Goal: Information Seeking & Learning: Learn about a topic

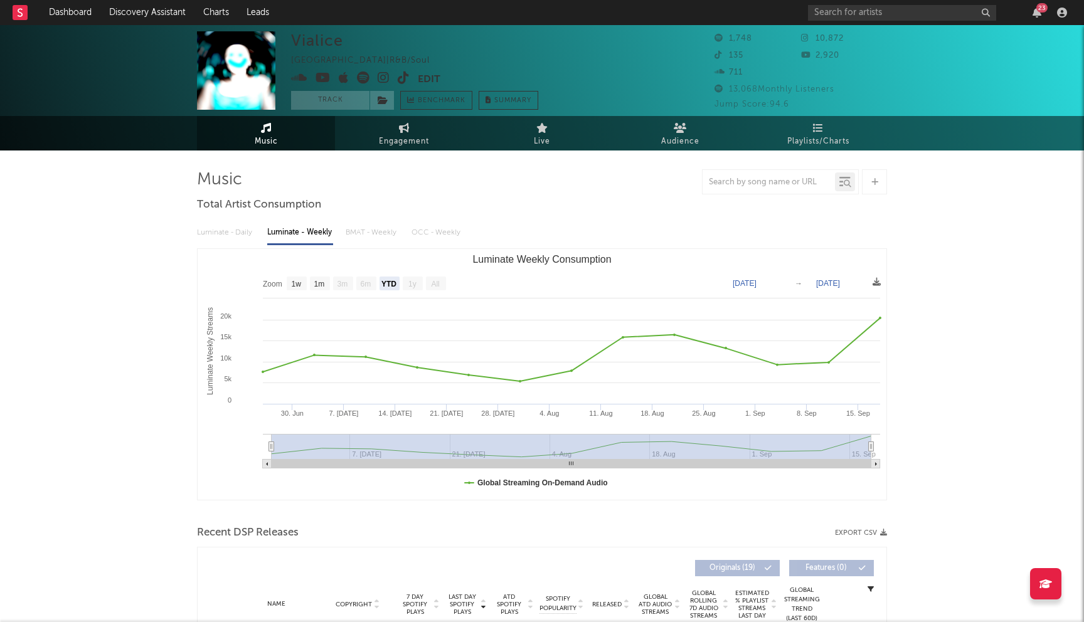
select select "YTD"
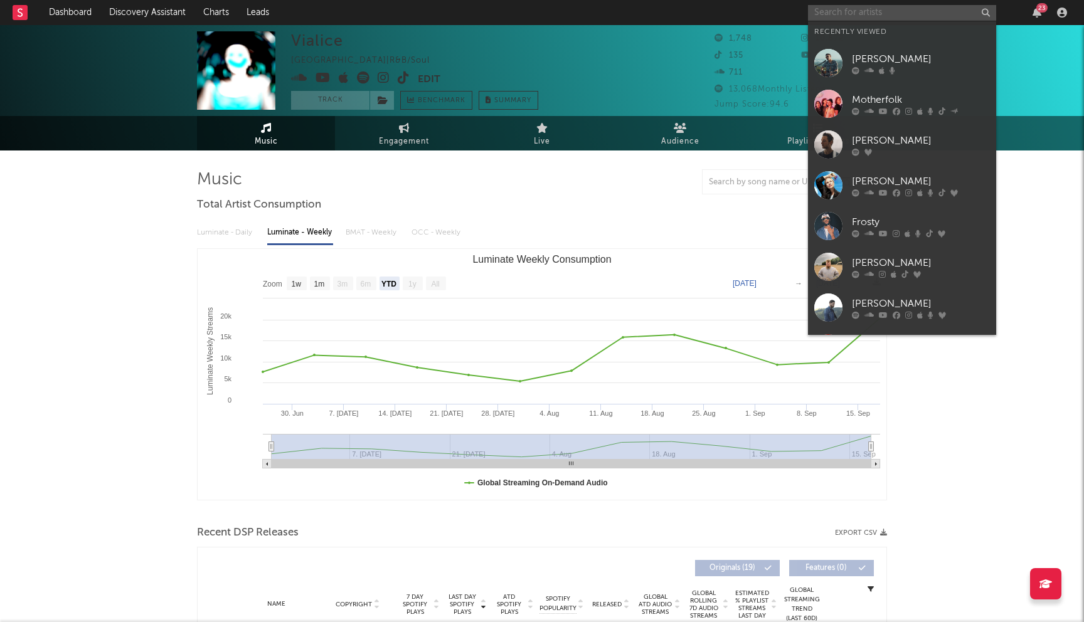
click at [827, 18] on input "text" at bounding box center [902, 13] width 188 height 16
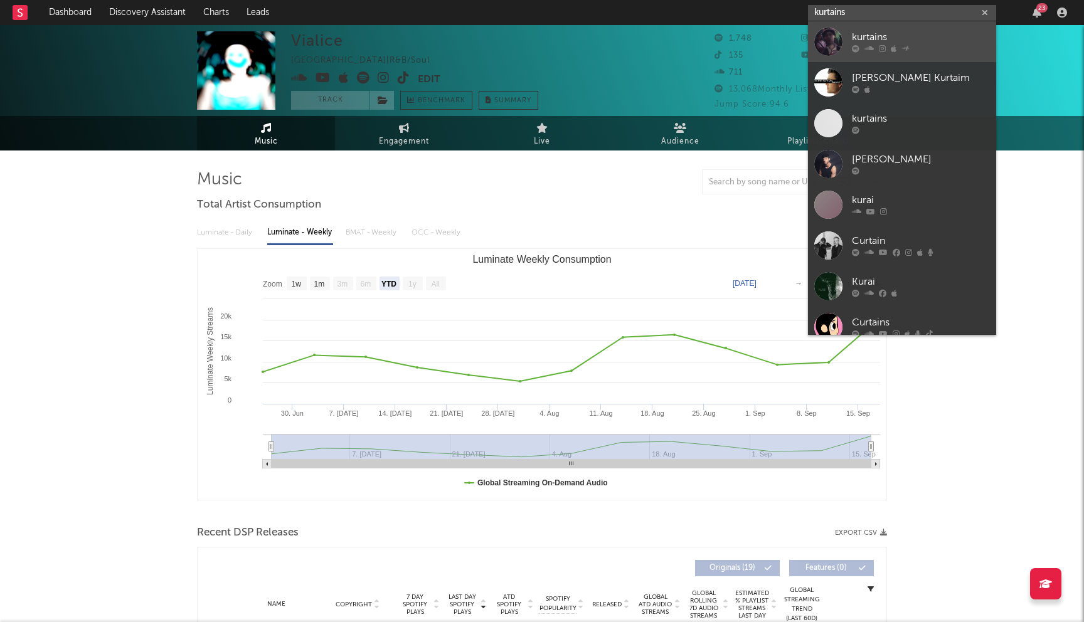
type input "kurtains"
click at [859, 48] on icon at bounding box center [856, 49] width 8 height 8
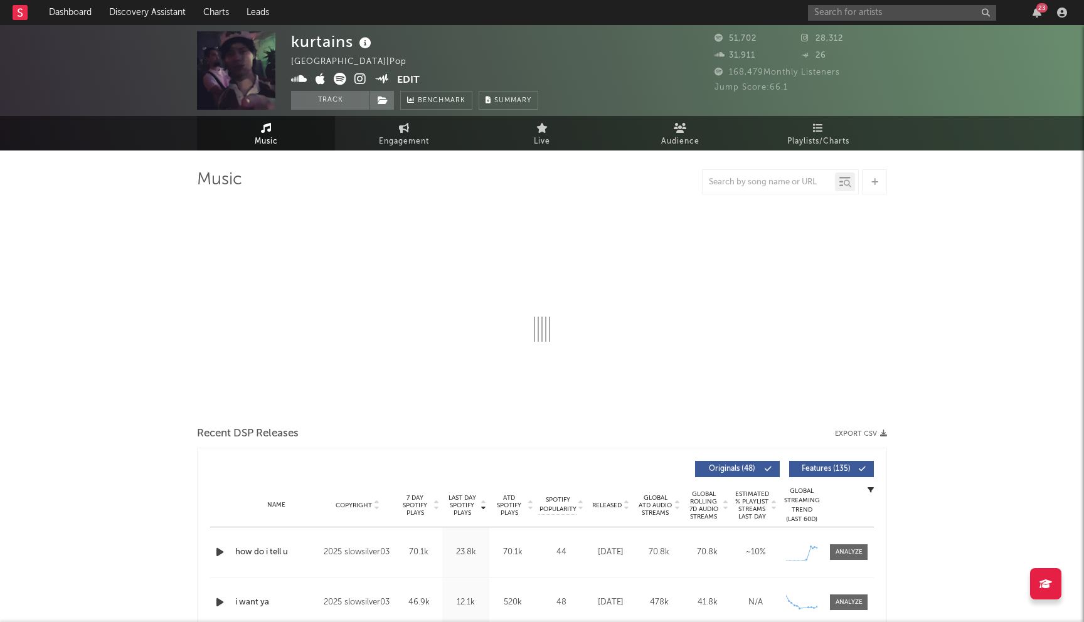
select select "6m"
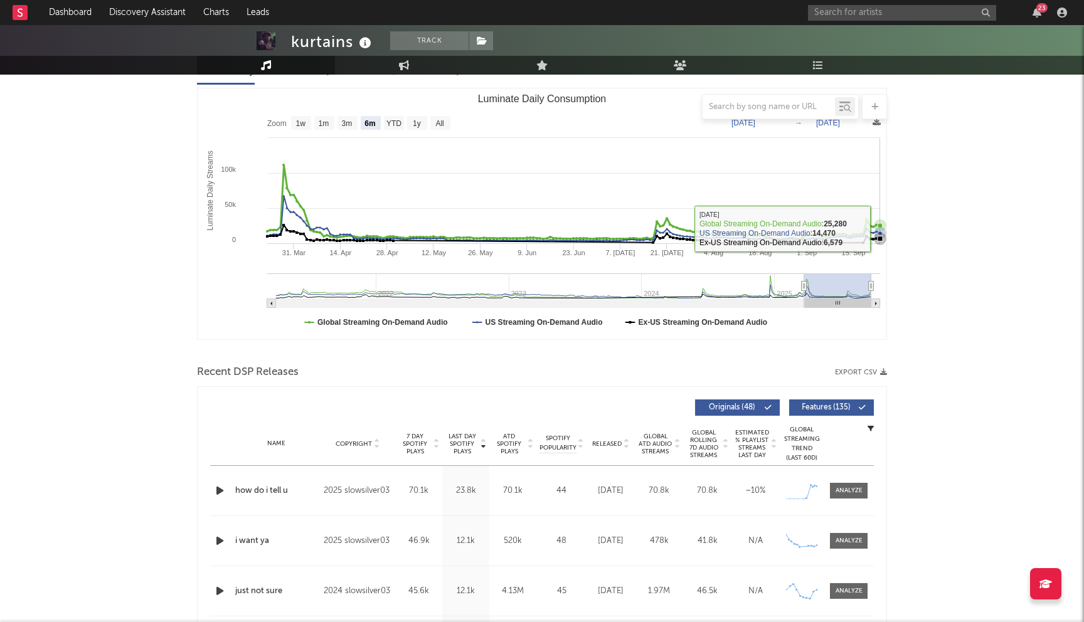
scroll to position [371, 0]
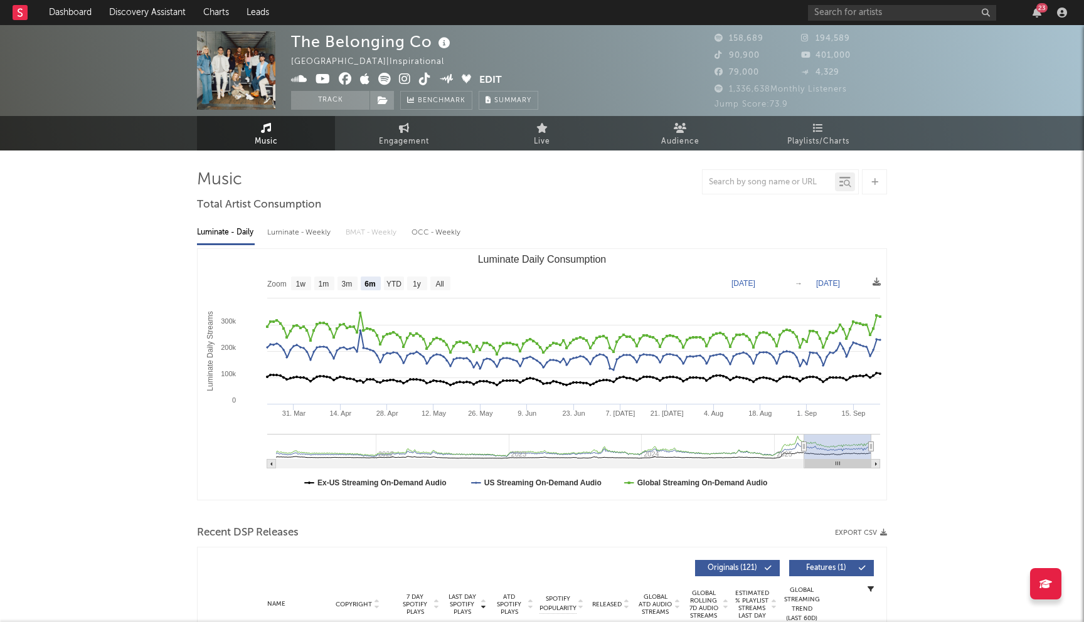
select select "6m"
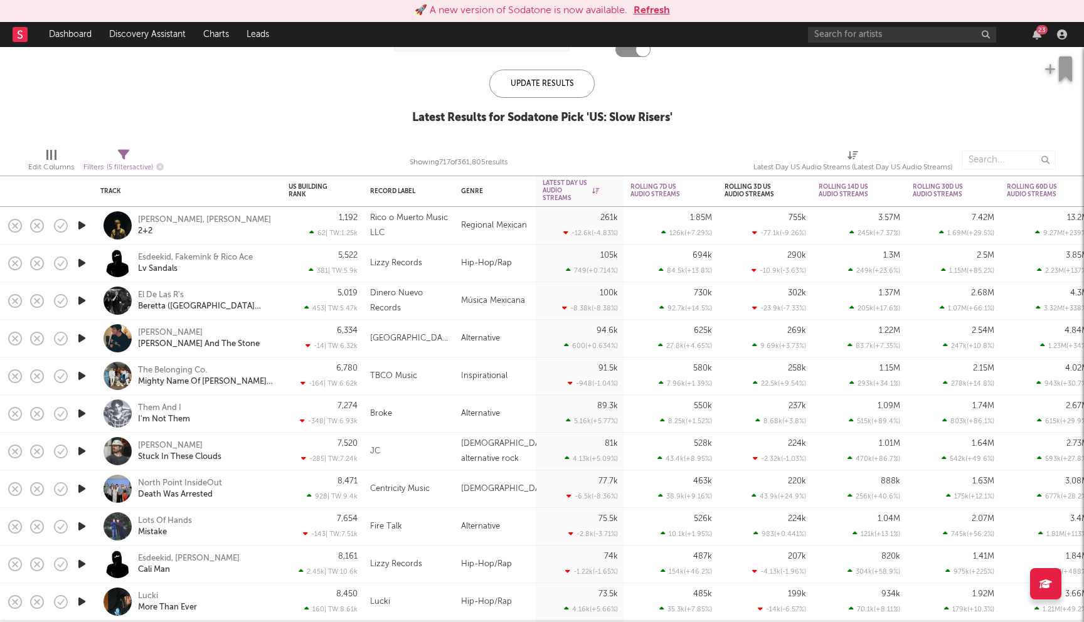
click at [653, 8] on button "Refresh" at bounding box center [651, 10] width 36 height 15
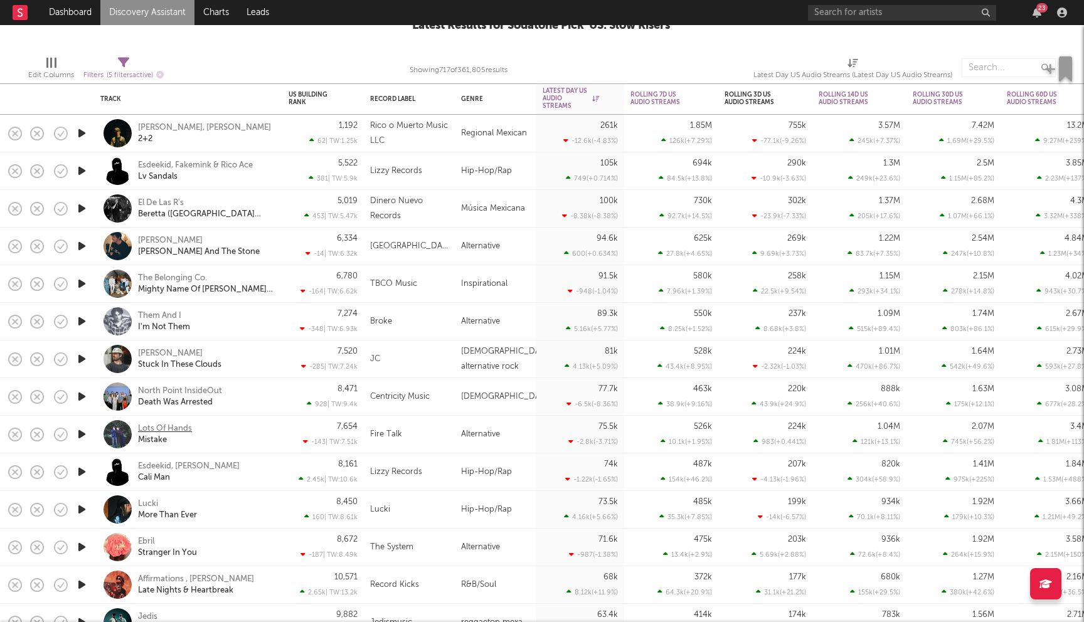
click at [174, 427] on div "Lots Of Hands" at bounding box center [165, 428] width 54 height 11
click at [451, 56] on div "Showing 717 of 361,805 results" at bounding box center [459, 70] width 98 height 36
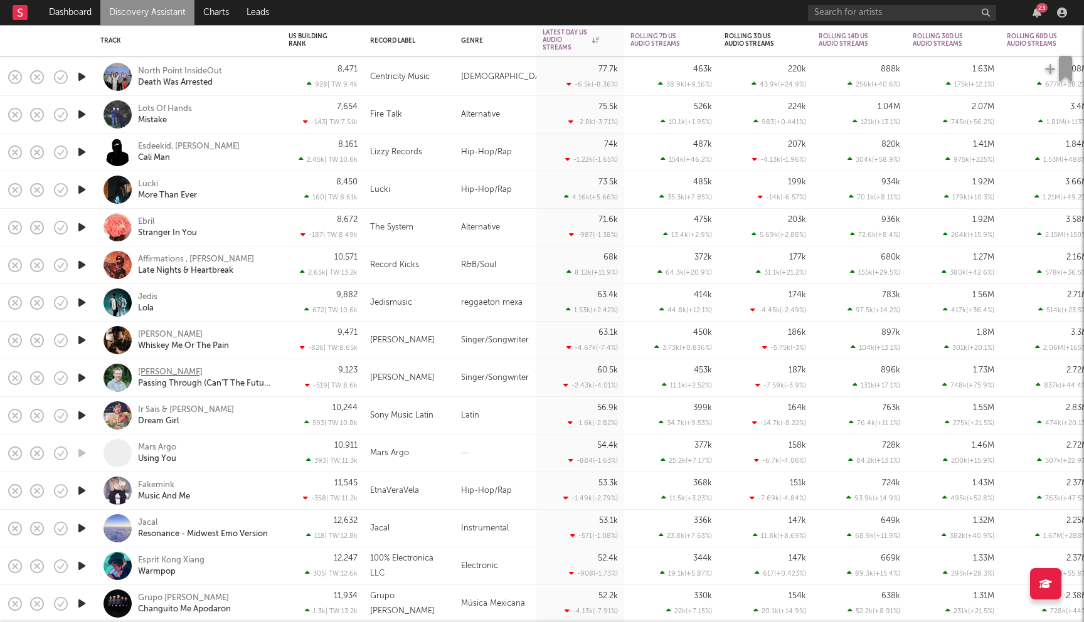
click at [179, 371] on div "Kaden Mackay" at bounding box center [170, 372] width 65 height 11
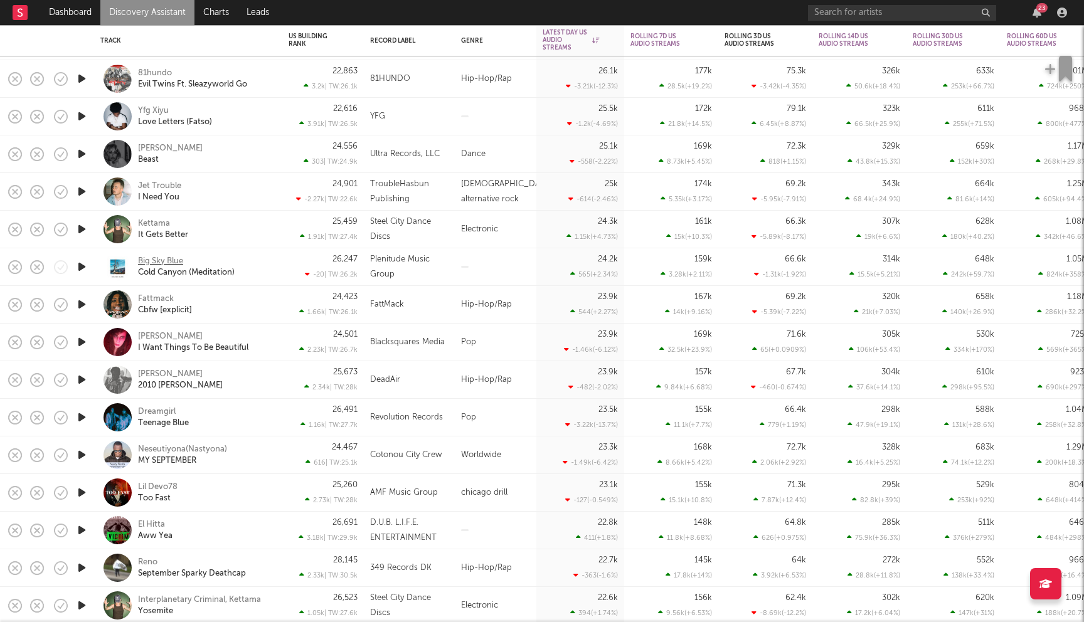
click at [169, 258] on div "Big Sky Blue" at bounding box center [160, 261] width 45 height 11
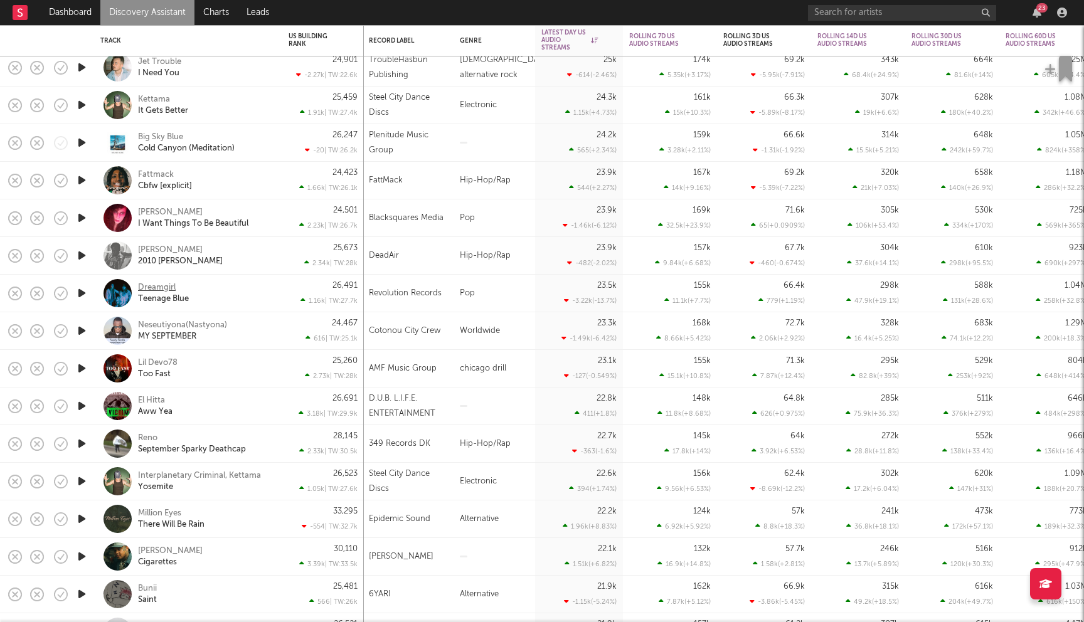
click at [169, 287] on div "Dreamgirl" at bounding box center [157, 287] width 38 height 11
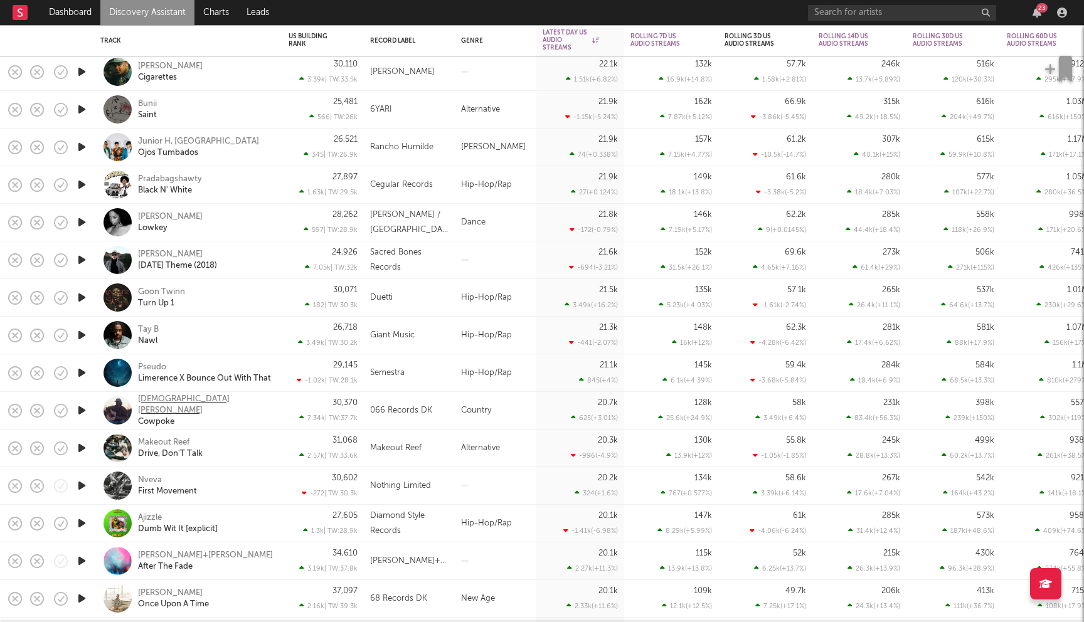
click at [179, 403] on div "Isaiah Sheffield" at bounding box center [205, 405] width 135 height 23
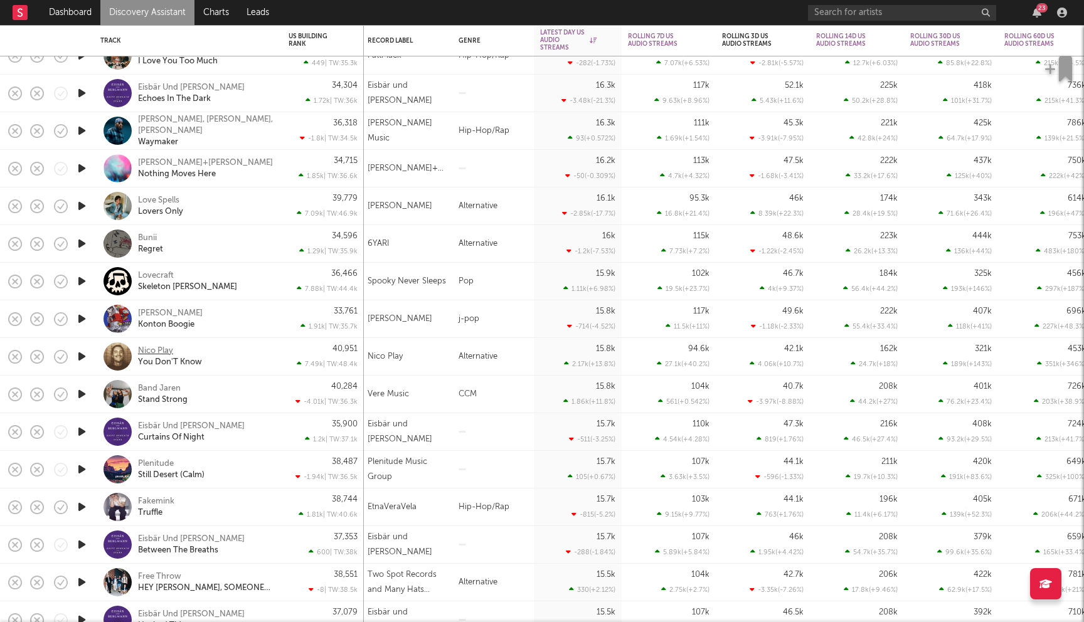
click at [164, 354] on div "Nico Play" at bounding box center [155, 351] width 35 height 11
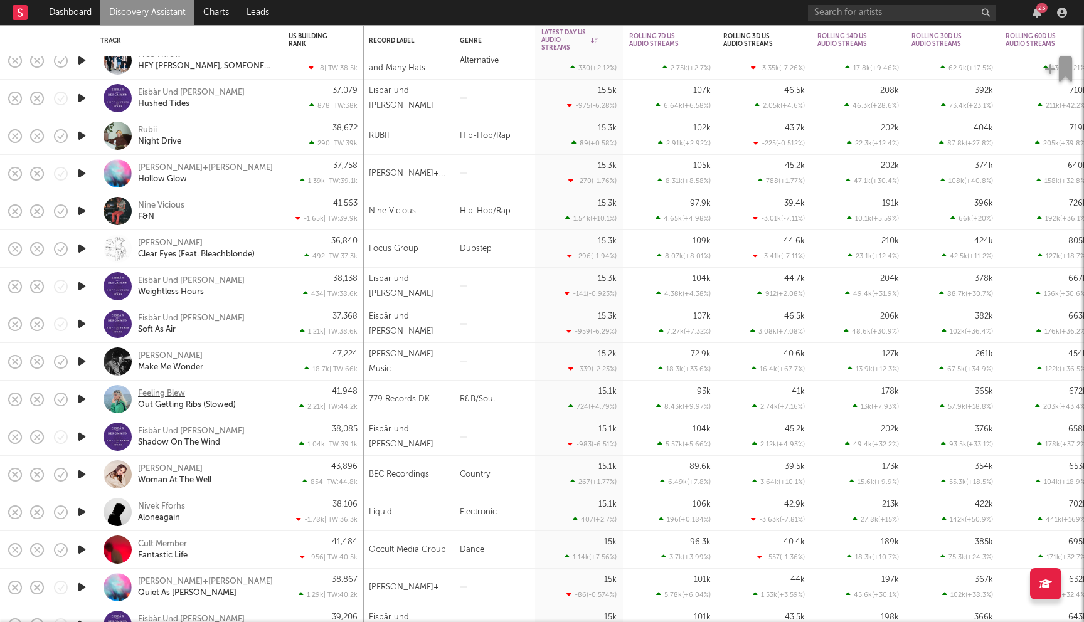
click at [153, 394] on div "Feeling Blew" at bounding box center [161, 393] width 47 height 11
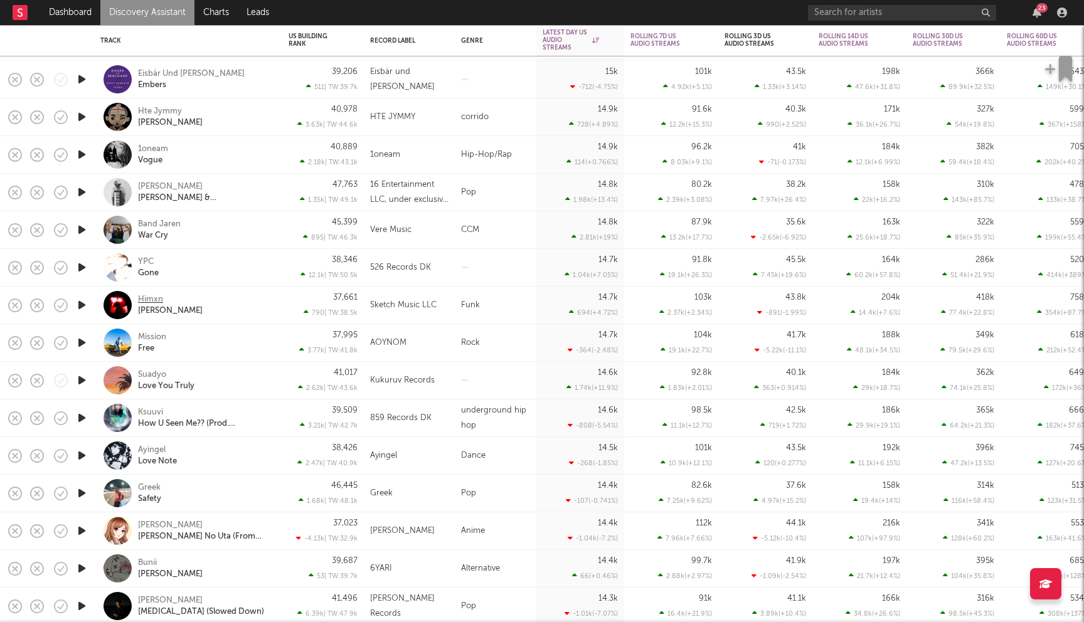
click at [151, 299] on div "Himxn" at bounding box center [150, 299] width 25 height 11
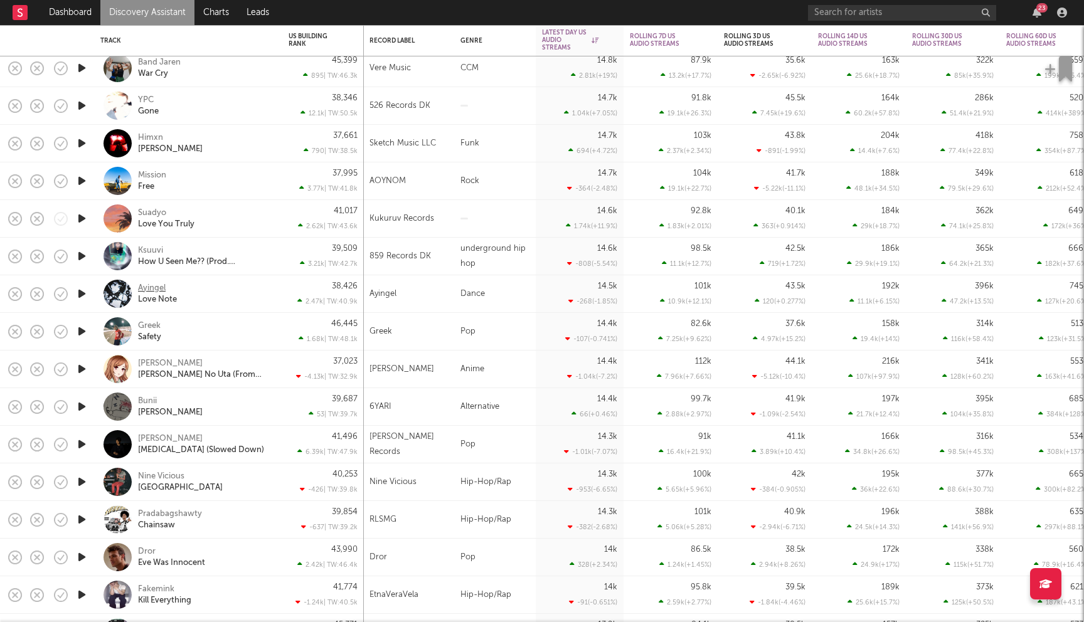
click at [149, 288] on div "Ayingel" at bounding box center [152, 288] width 28 height 11
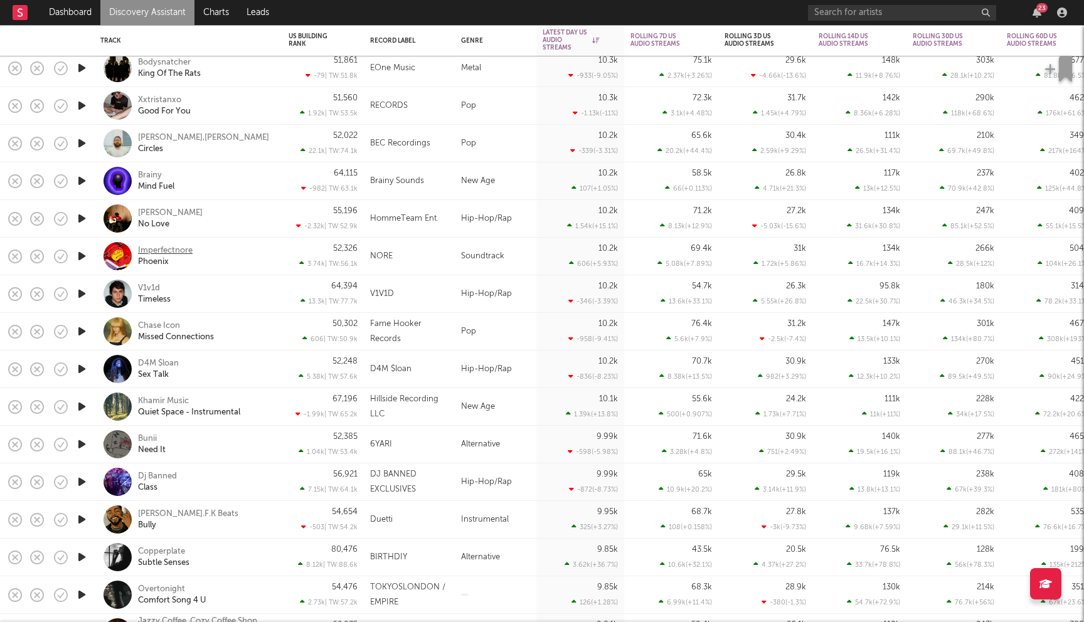
click at [165, 251] on div "Imperfectnore" at bounding box center [165, 250] width 55 height 11
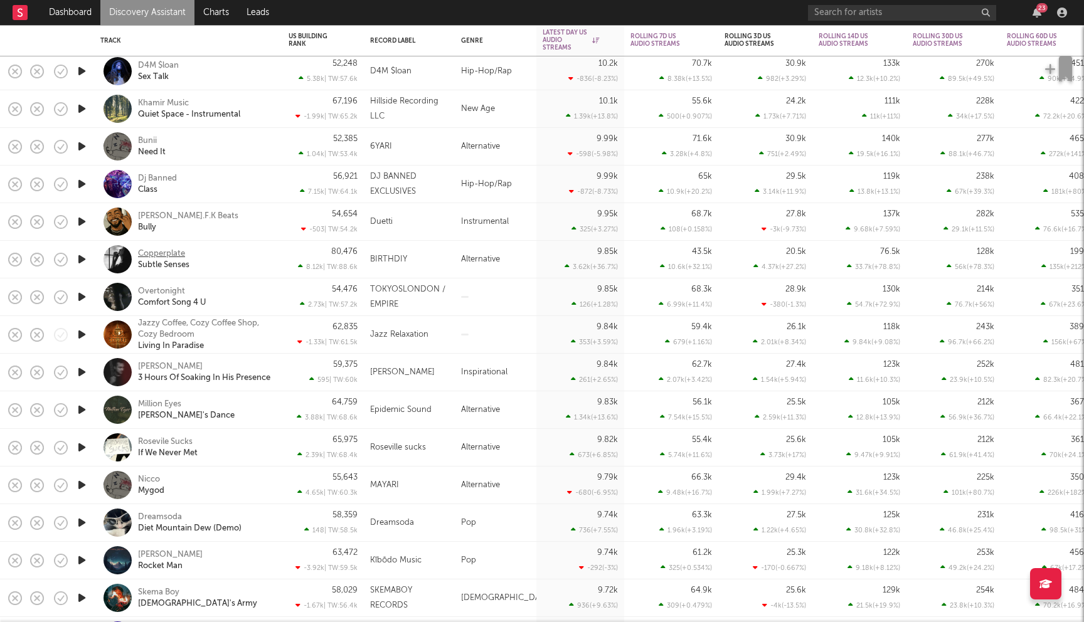
click at [148, 253] on div "Copperplate" at bounding box center [161, 253] width 47 height 11
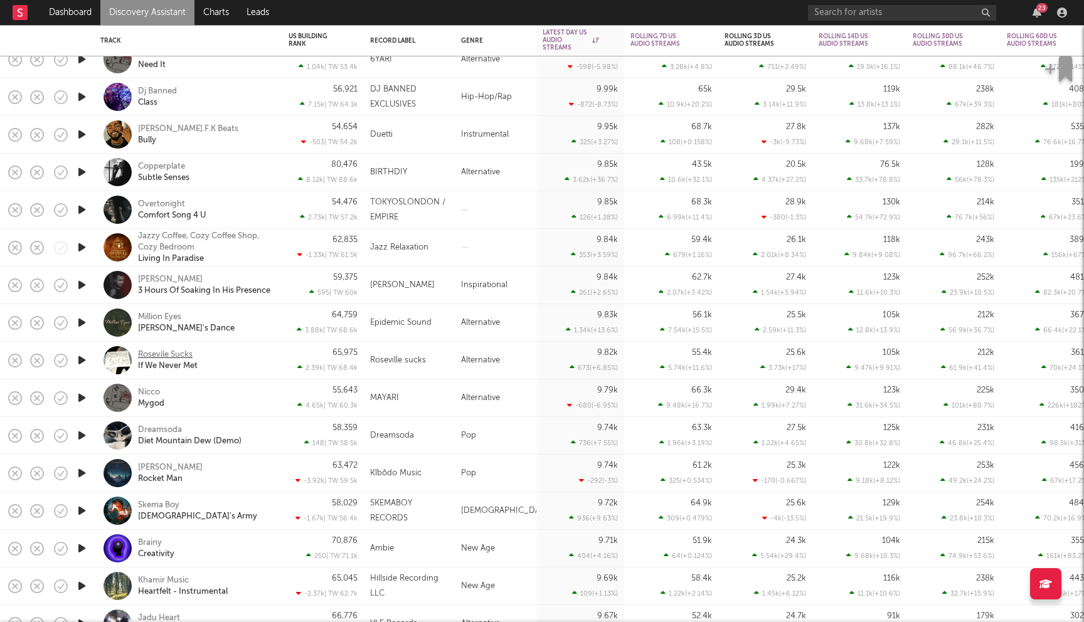
click at [179, 354] on div "Rosevile Sucks" at bounding box center [165, 354] width 55 height 11
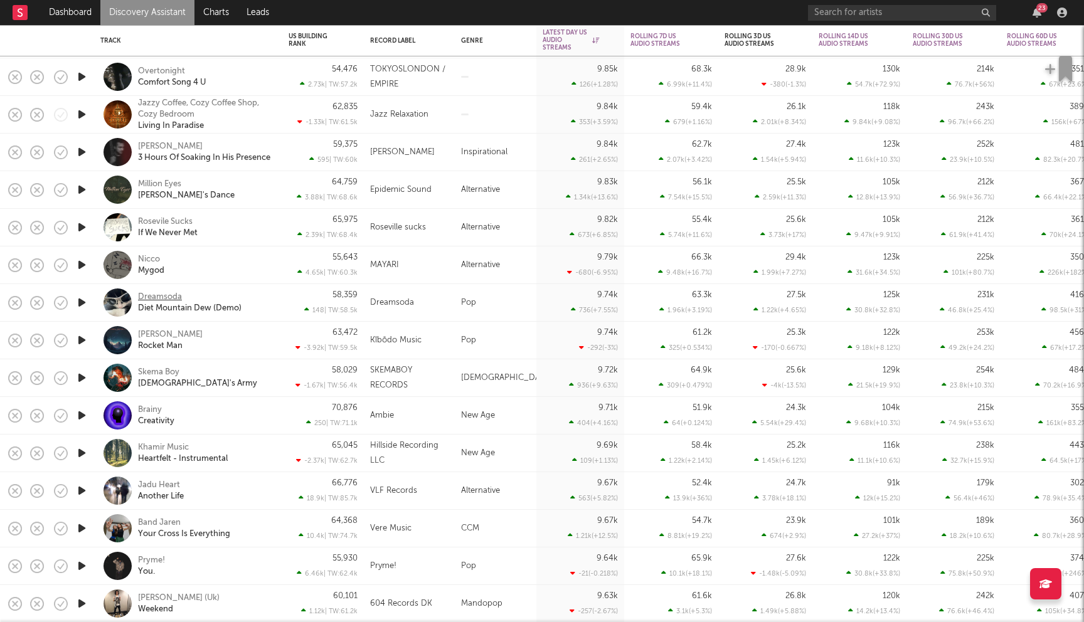
click at [156, 295] on div "Dreamsoda" at bounding box center [160, 297] width 44 height 11
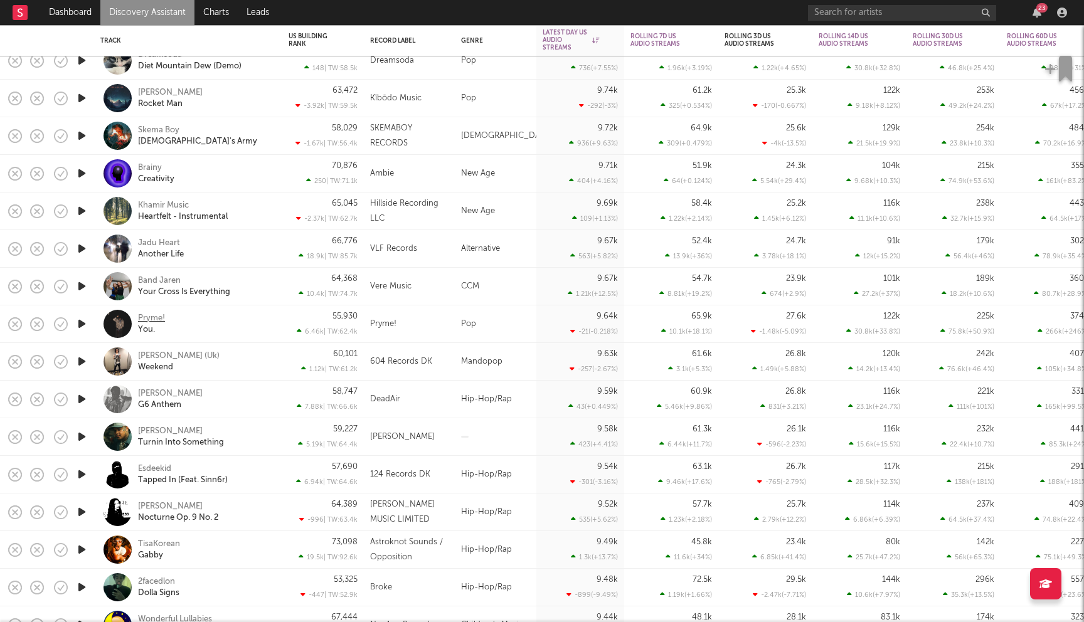
click at [155, 320] on div "Pryme!" at bounding box center [151, 318] width 27 height 11
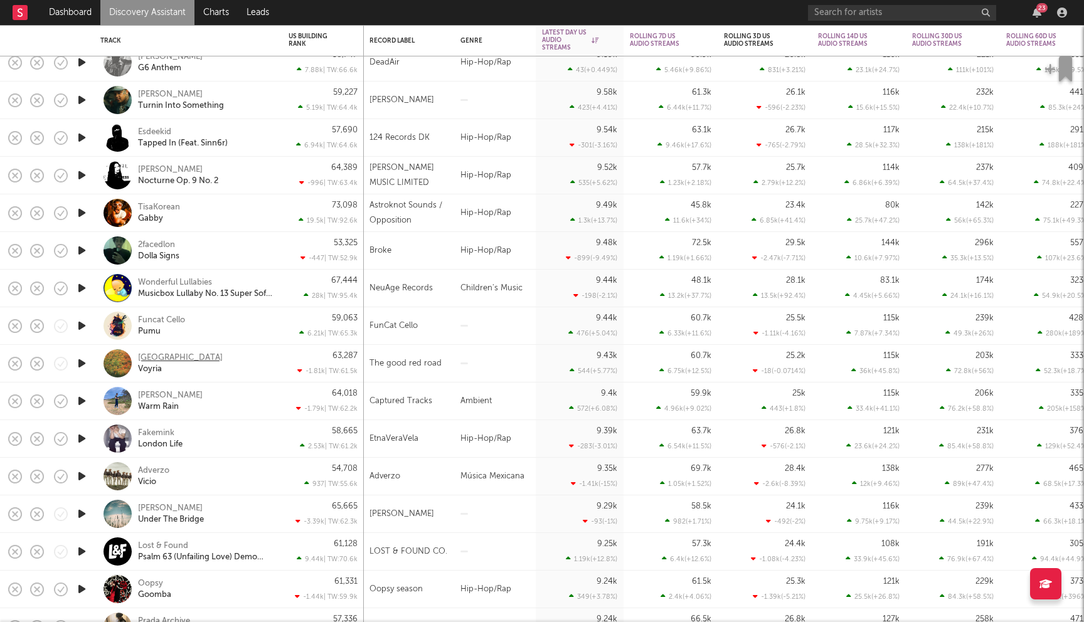
click at [177, 352] on div "Good Red Road" at bounding box center [180, 357] width 85 height 11
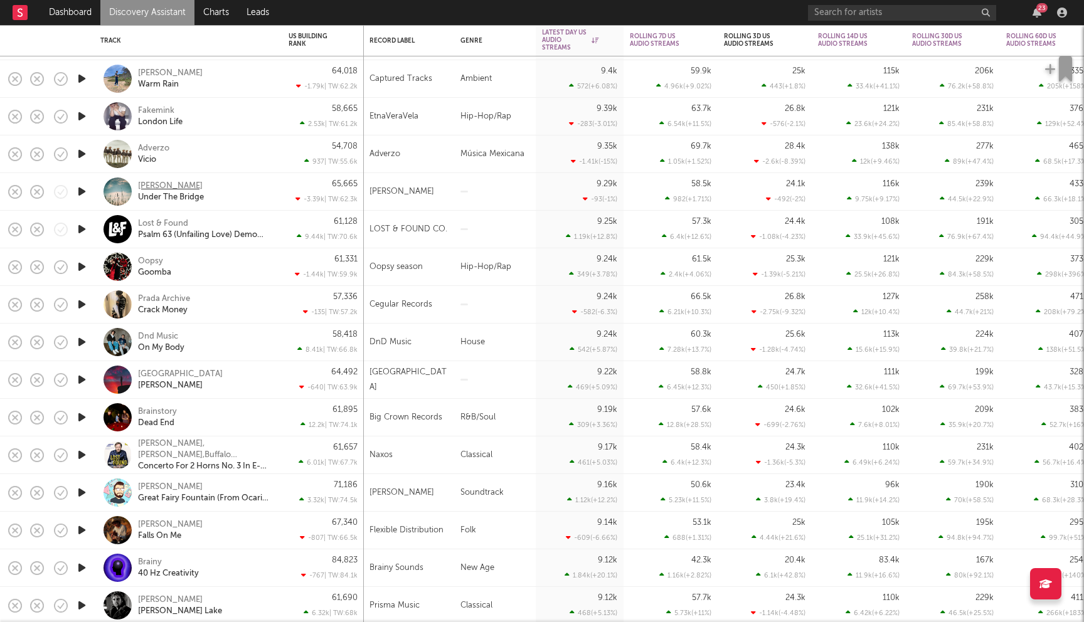
click at [170, 184] on div "Cyrus Holloway" at bounding box center [170, 186] width 65 height 11
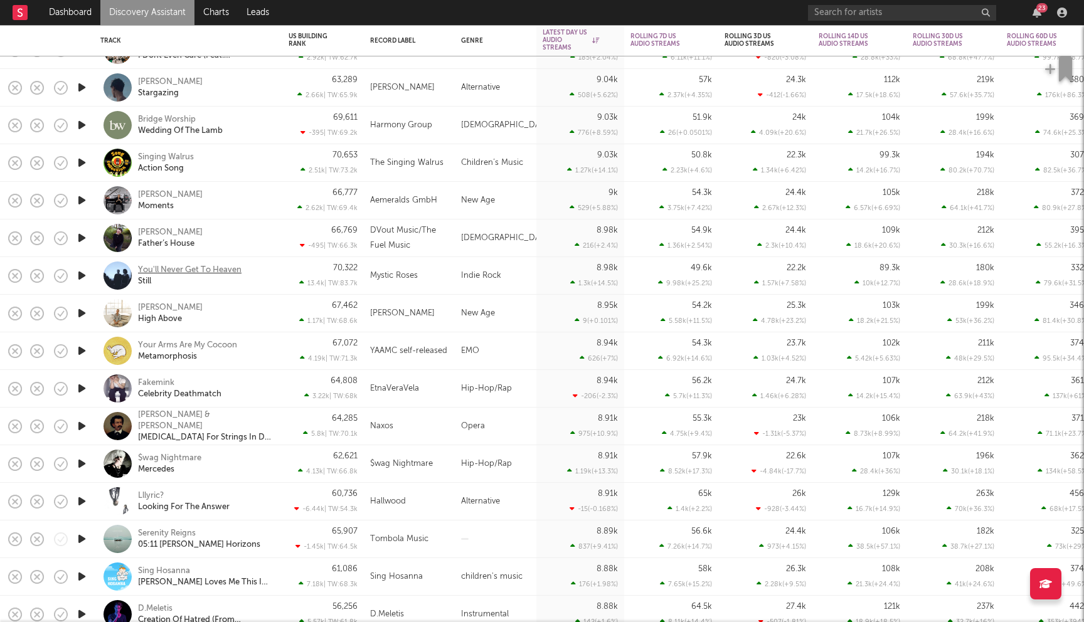
click at [208, 268] on div "You'll Never Get To Heaven" at bounding box center [189, 270] width 103 height 11
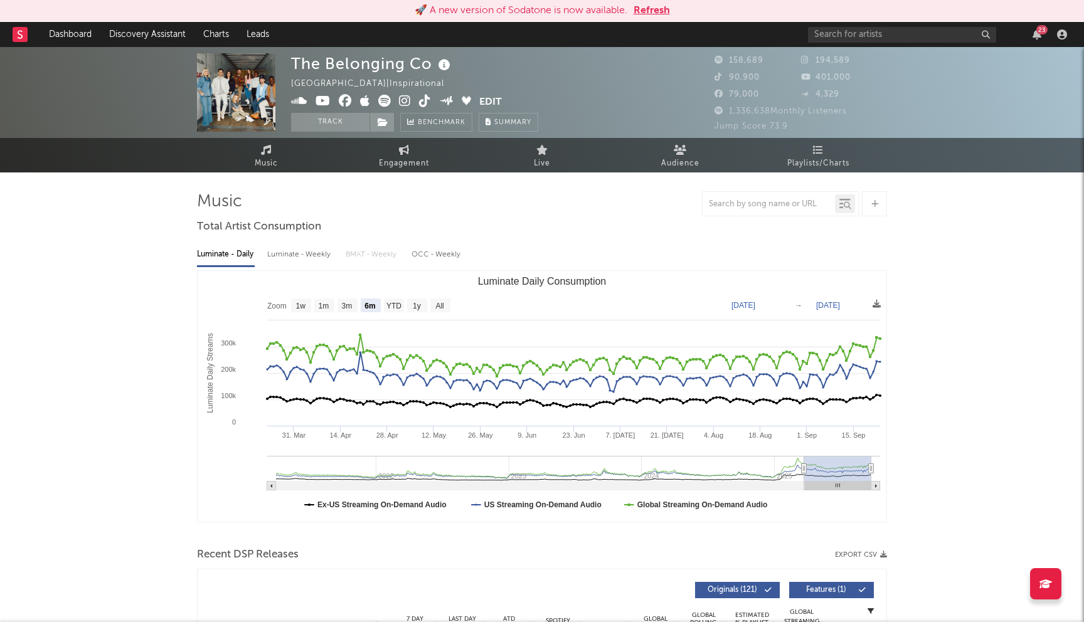
select select "6m"
click at [346, 105] on icon at bounding box center [345, 101] width 13 height 13
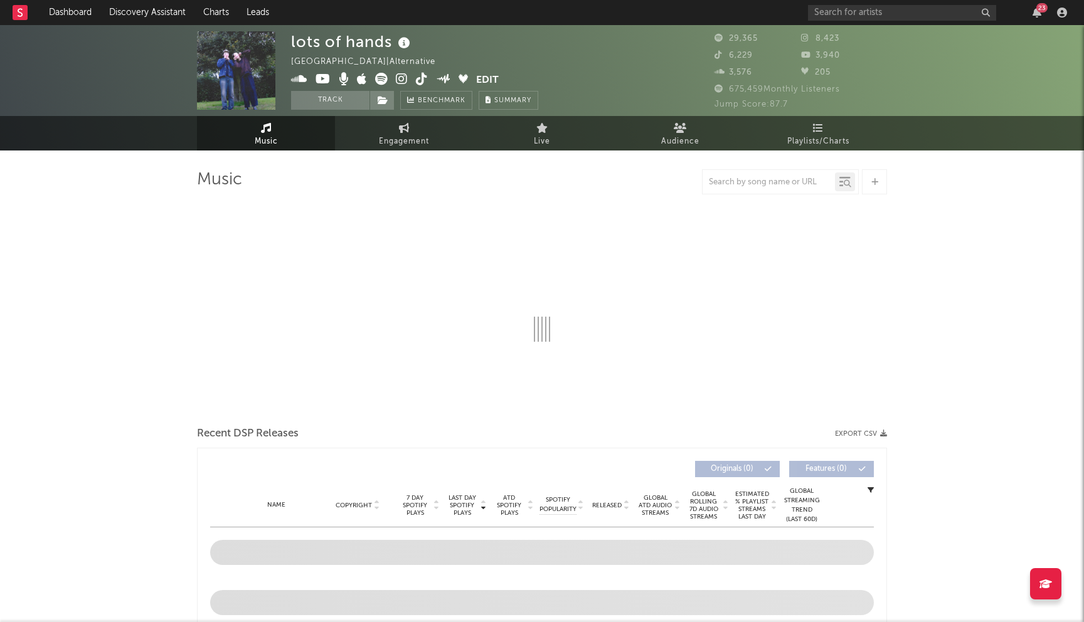
select select "6m"
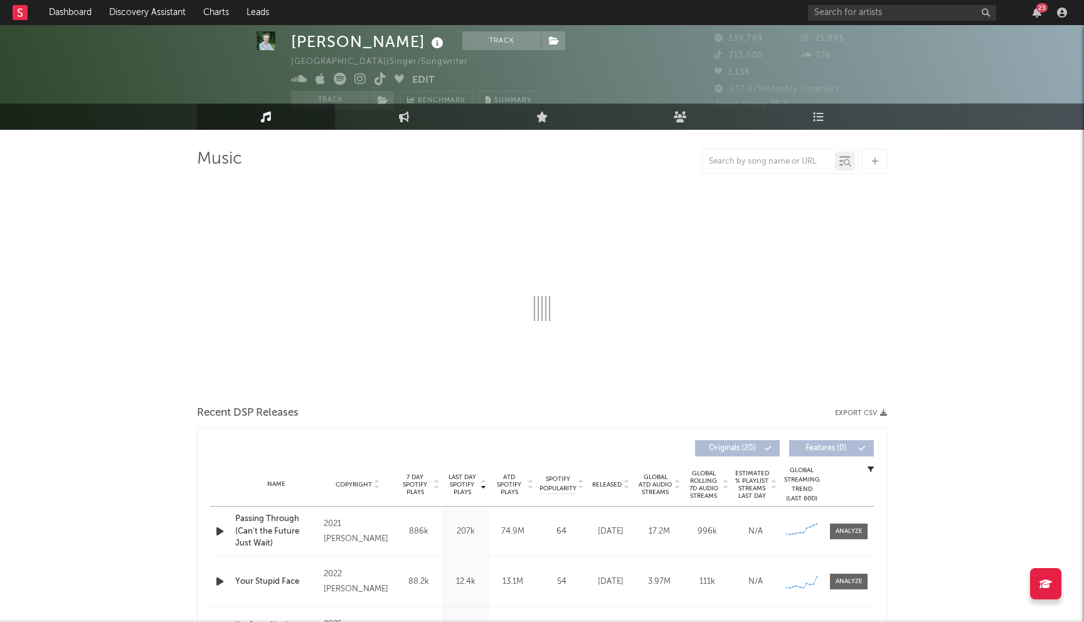
scroll to position [20, 0]
select select "6m"
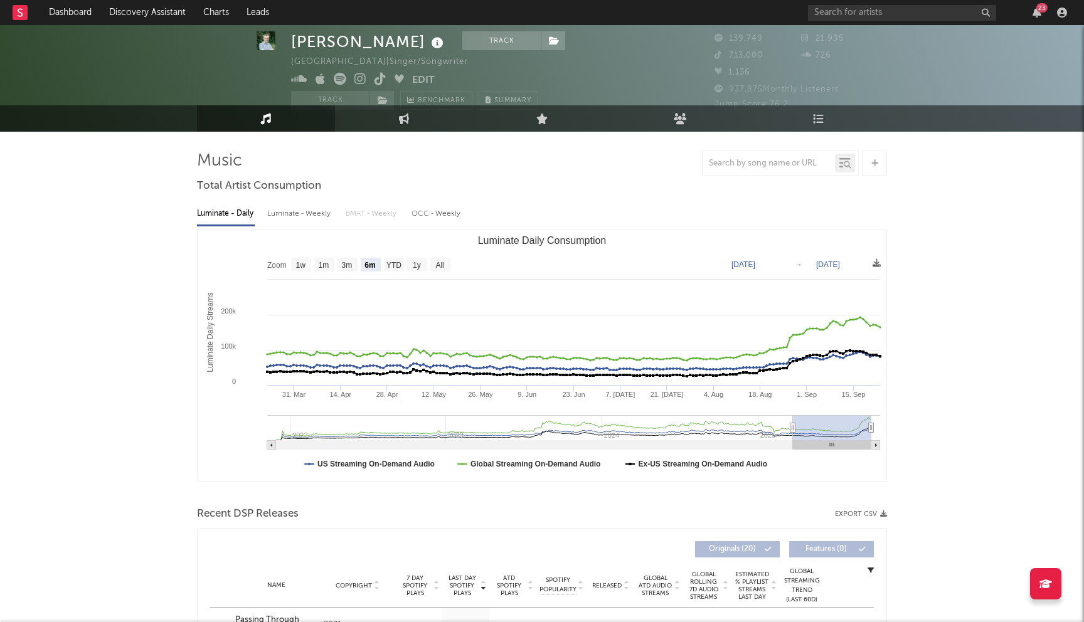
scroll to position [0, 0]
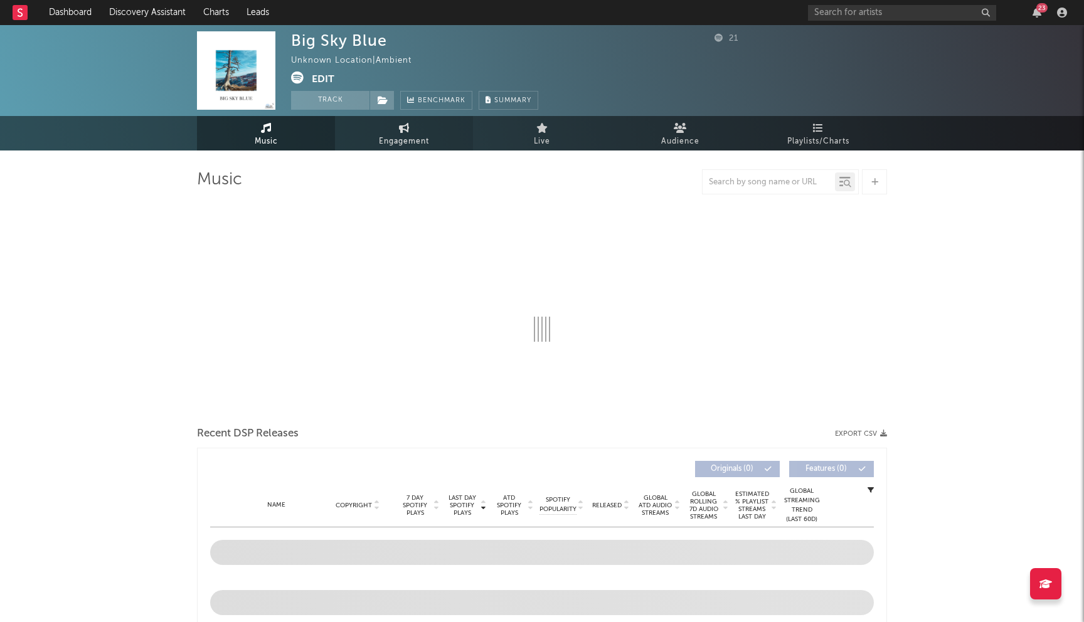
select select "6m"
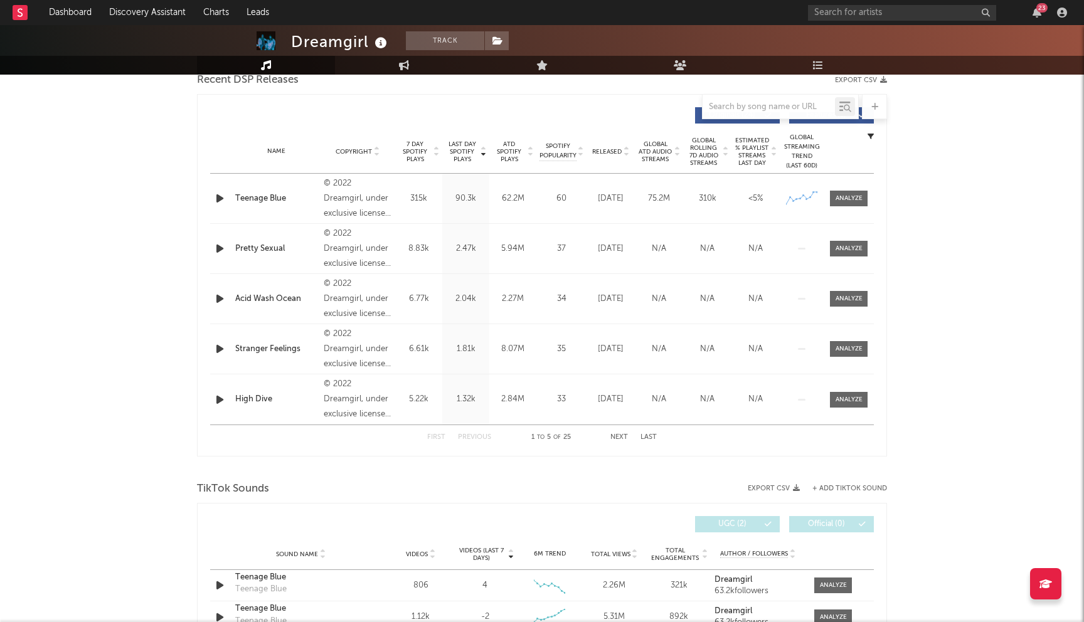
select select "6m"
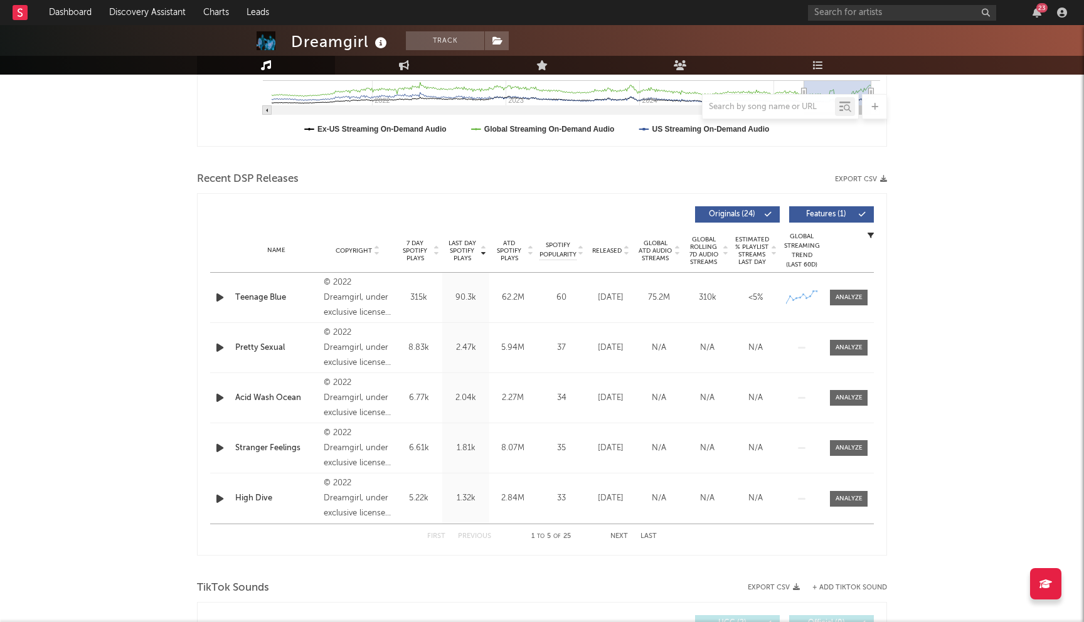
scroll to position [453, 0]
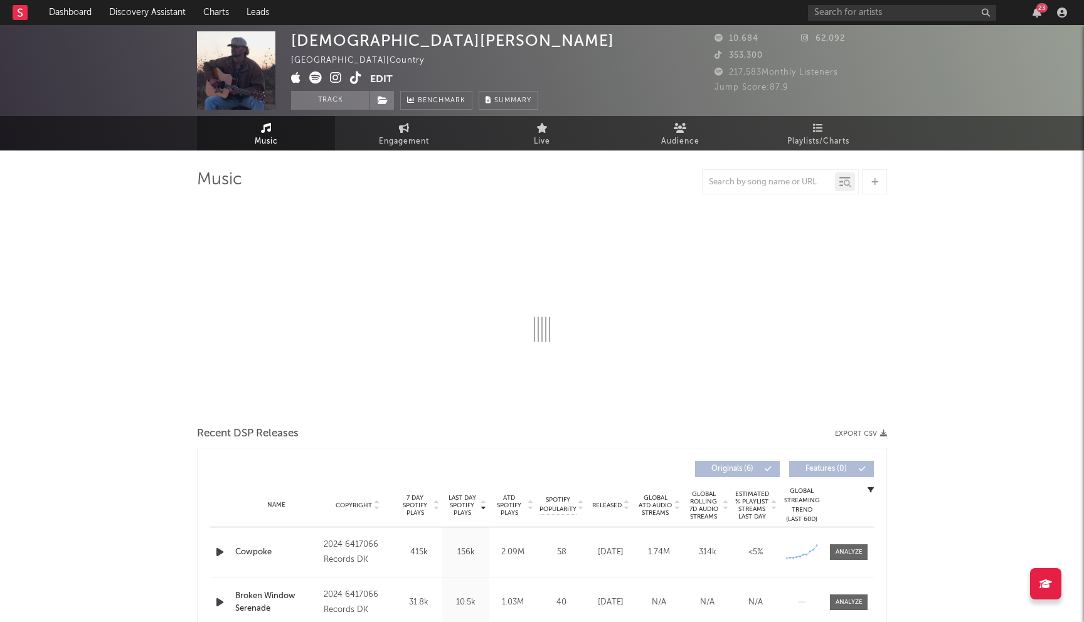
select select "6m"
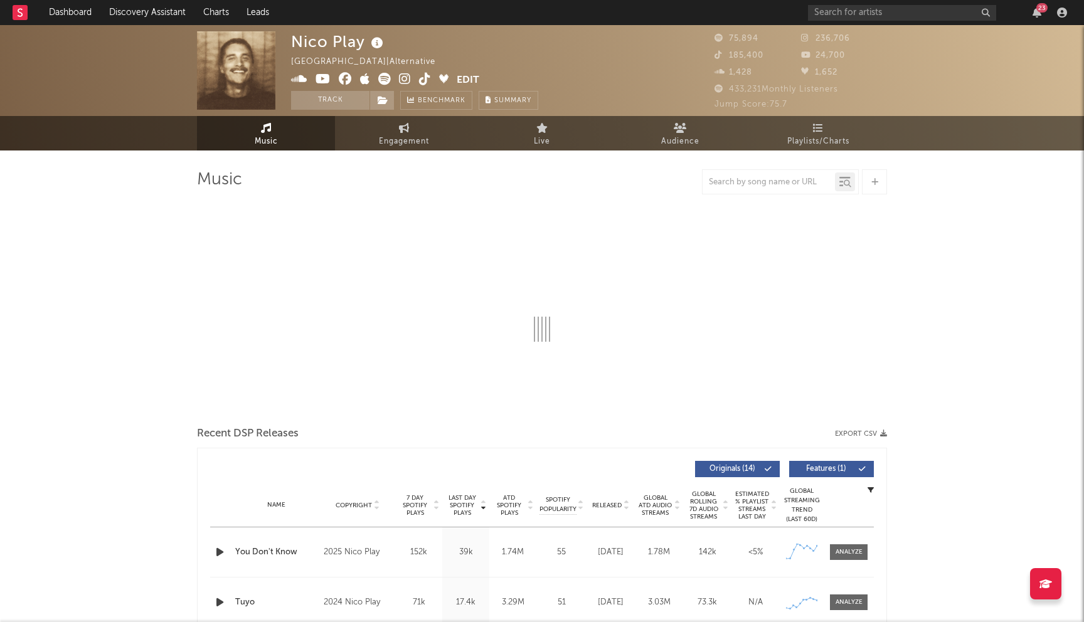
select select "6m"
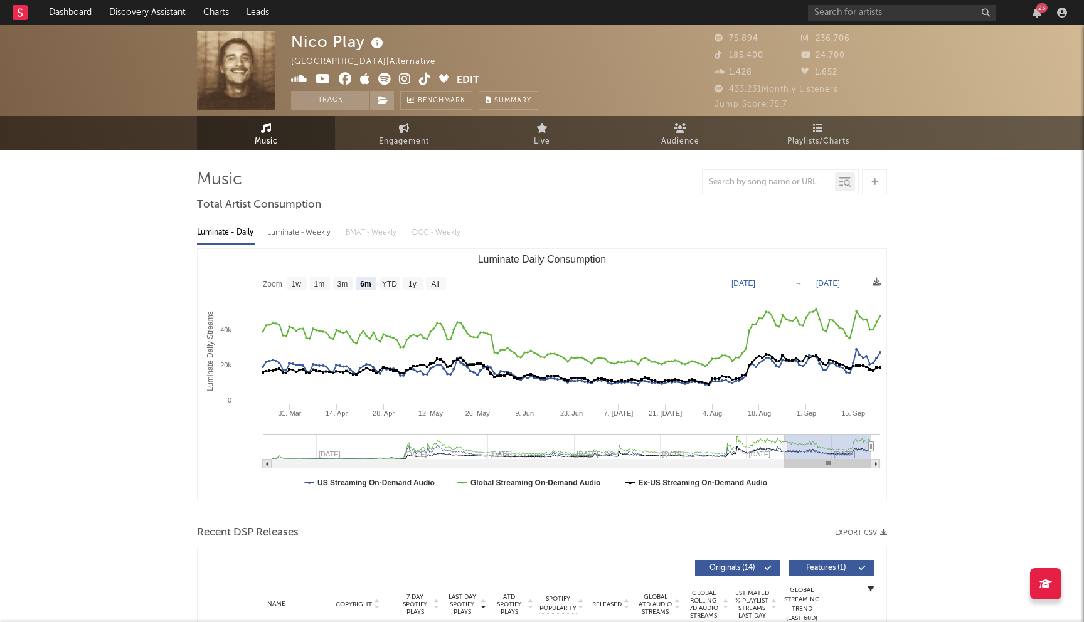
click at [346, 78] on icon at bounding box center [345, 79] width 13 height 13
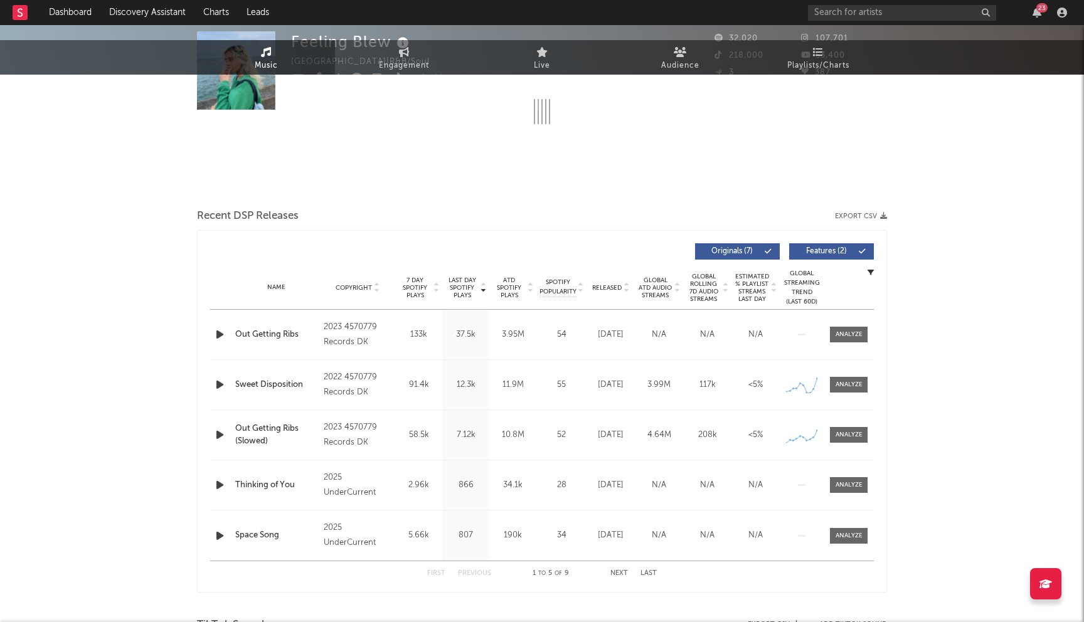
scroll to position [262, 0]
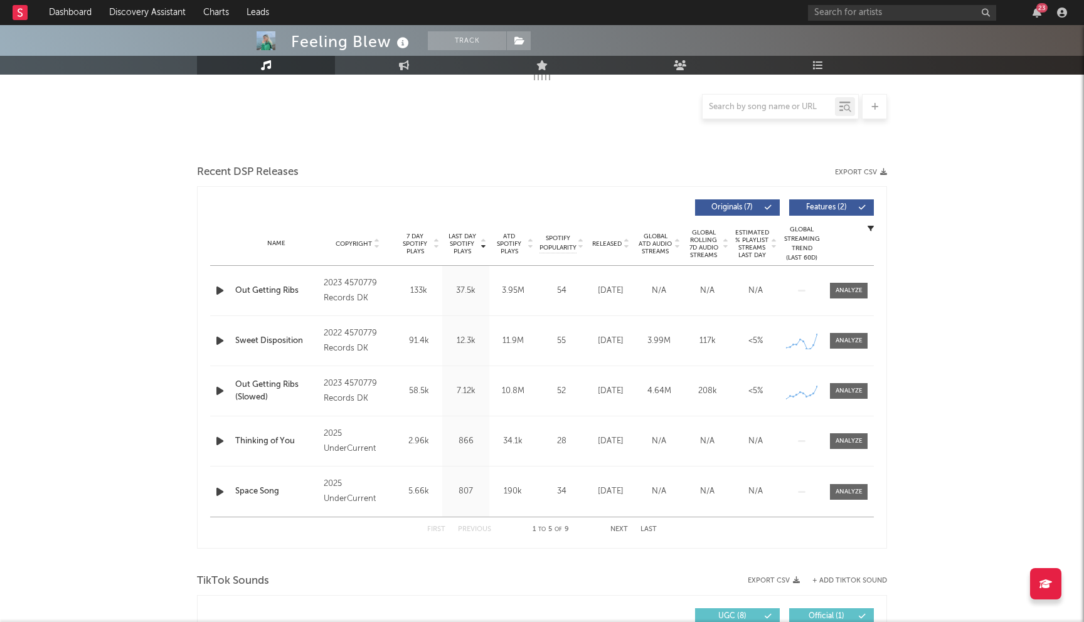
select select "6m"
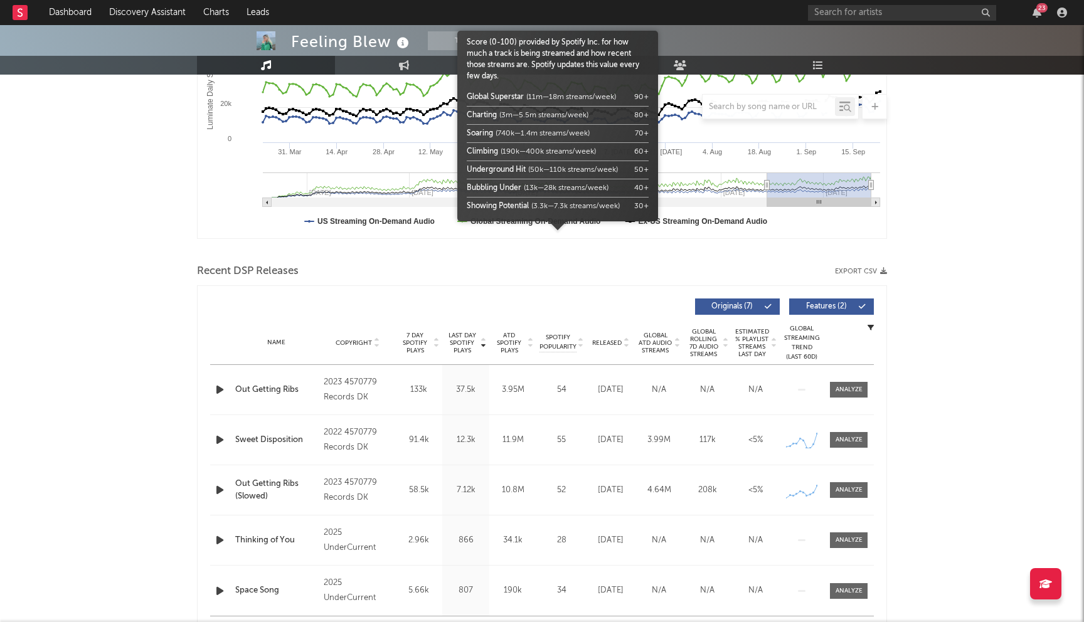
scroll to position [361, 0]
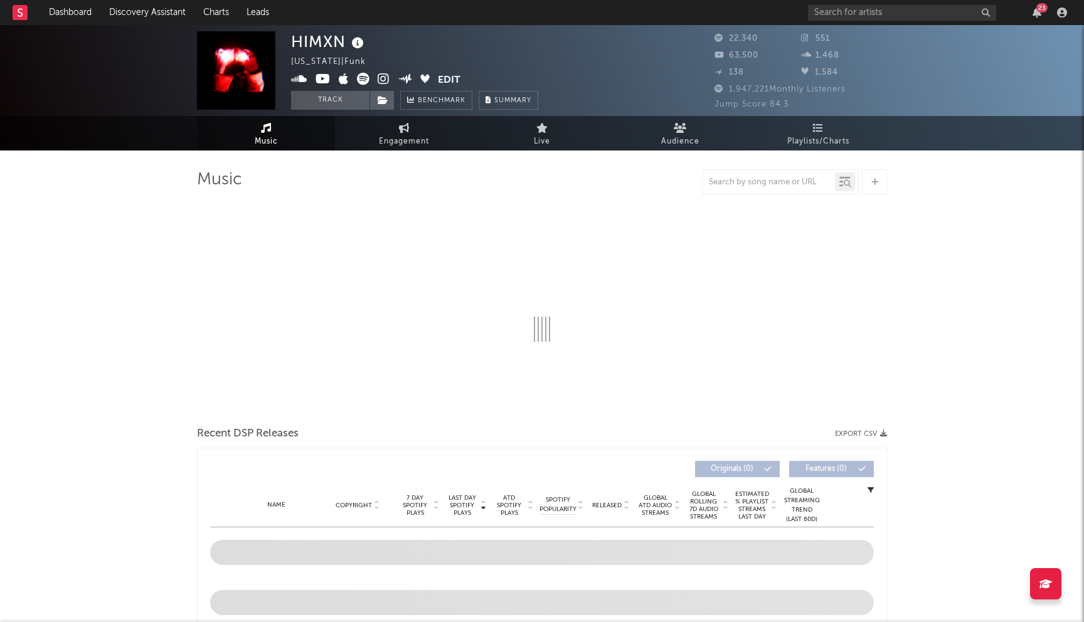
select select "6m"
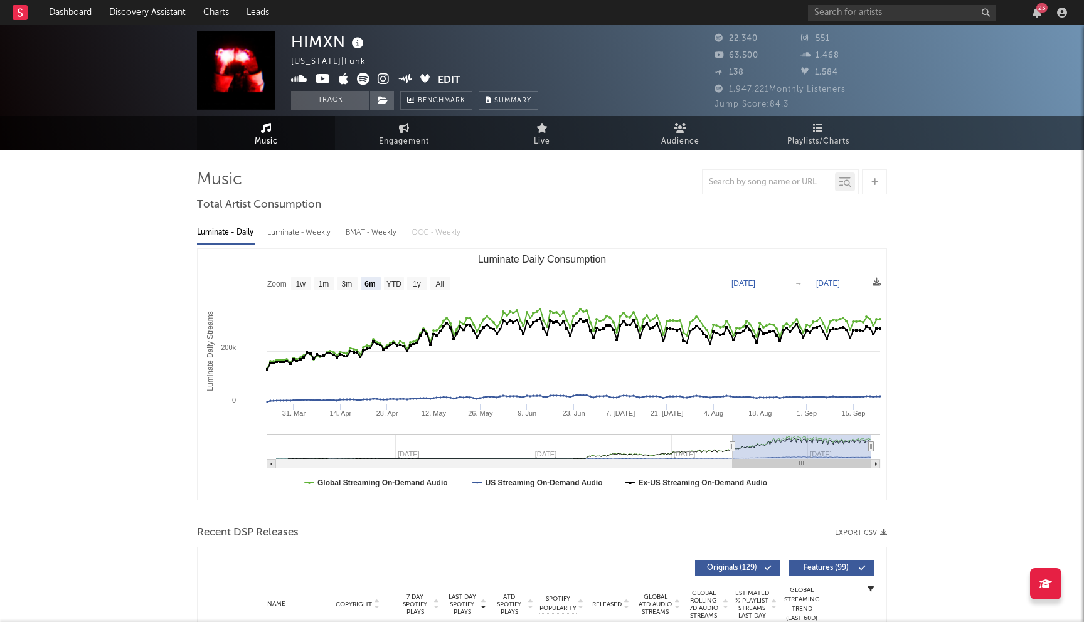
click at [386, 75] on icon at bounding box center [384, 79] width 12 height 13
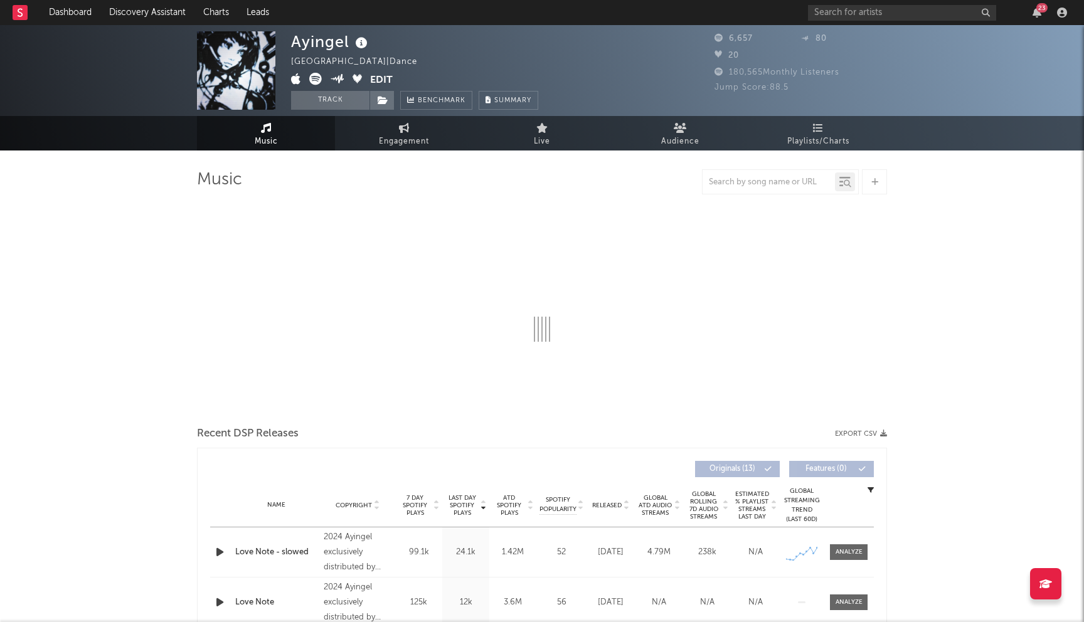
select select "6m"
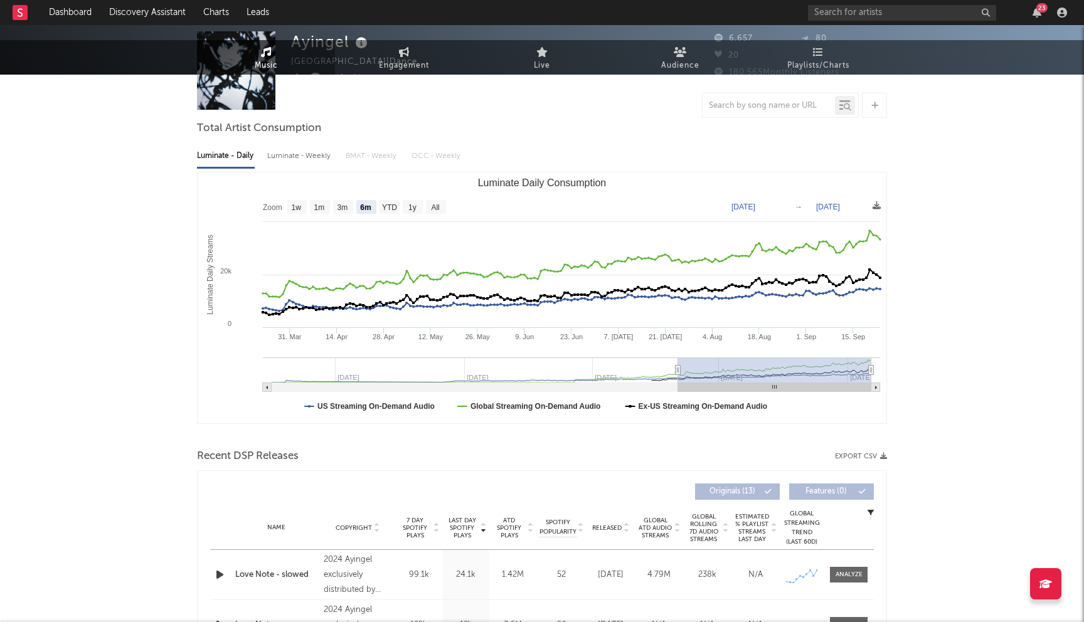
scroll to position [186, 0]
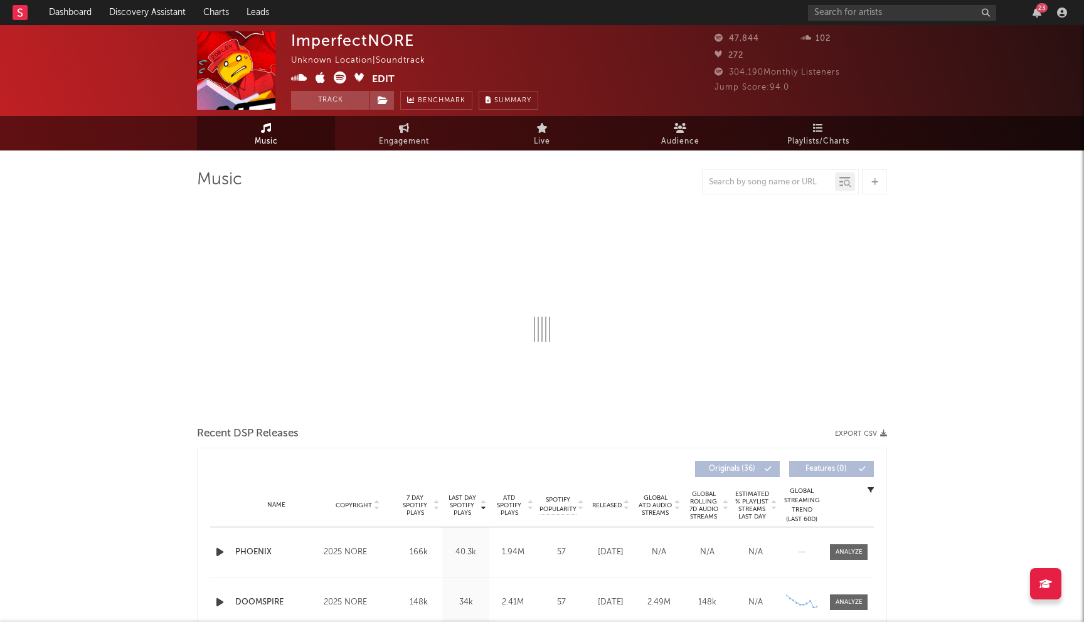
select select "6m"
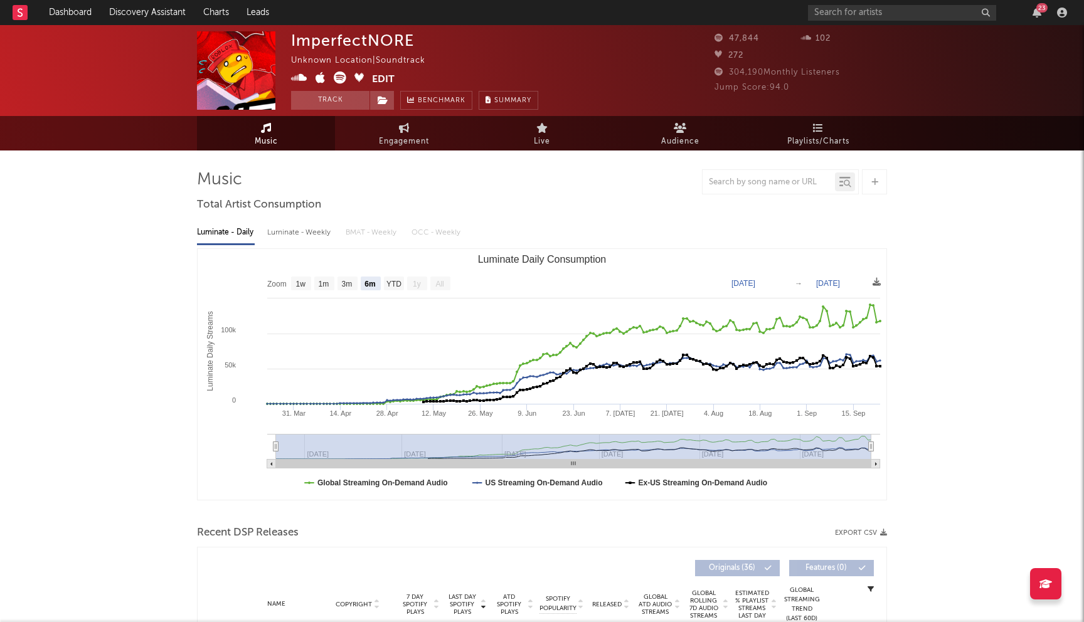
click at [337, 80] on icon at bounding box center [340, 77] width 13 height 13
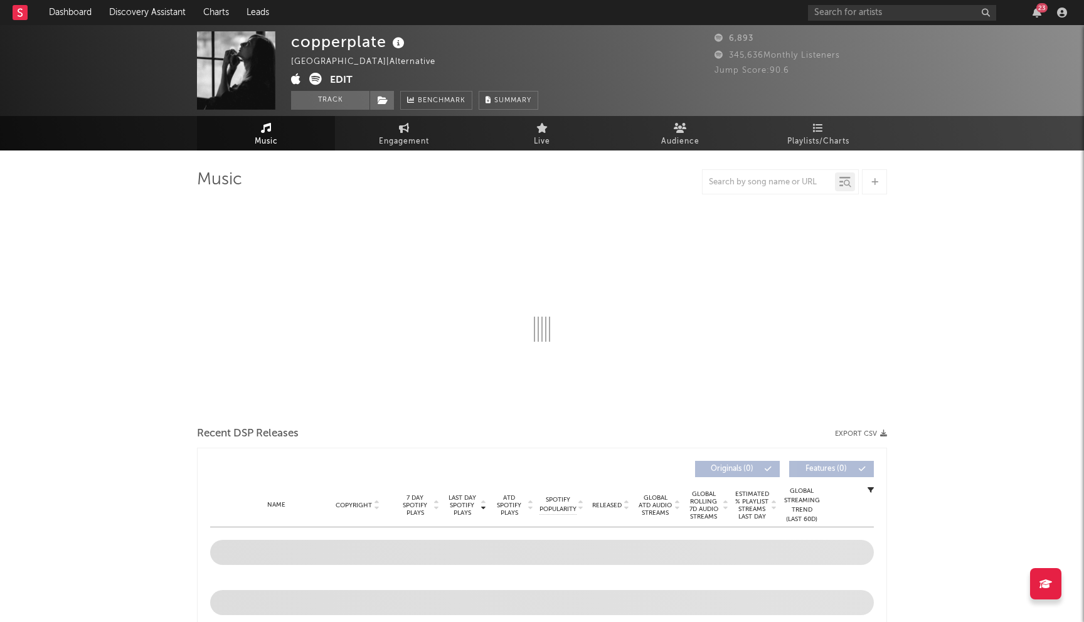
select select "6m"
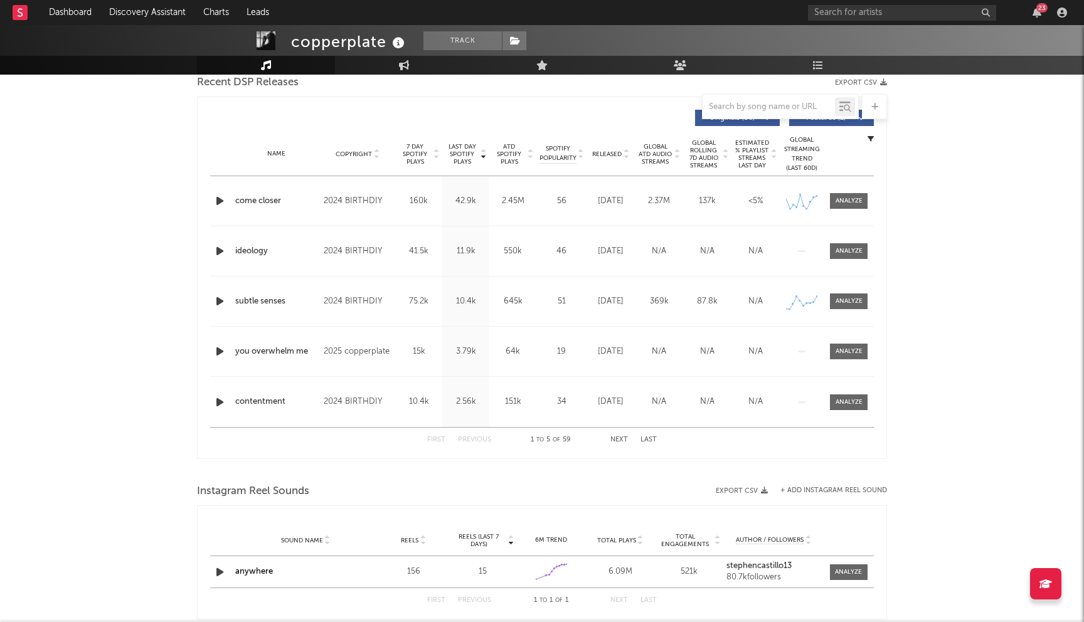
scroll to position [504, 0]
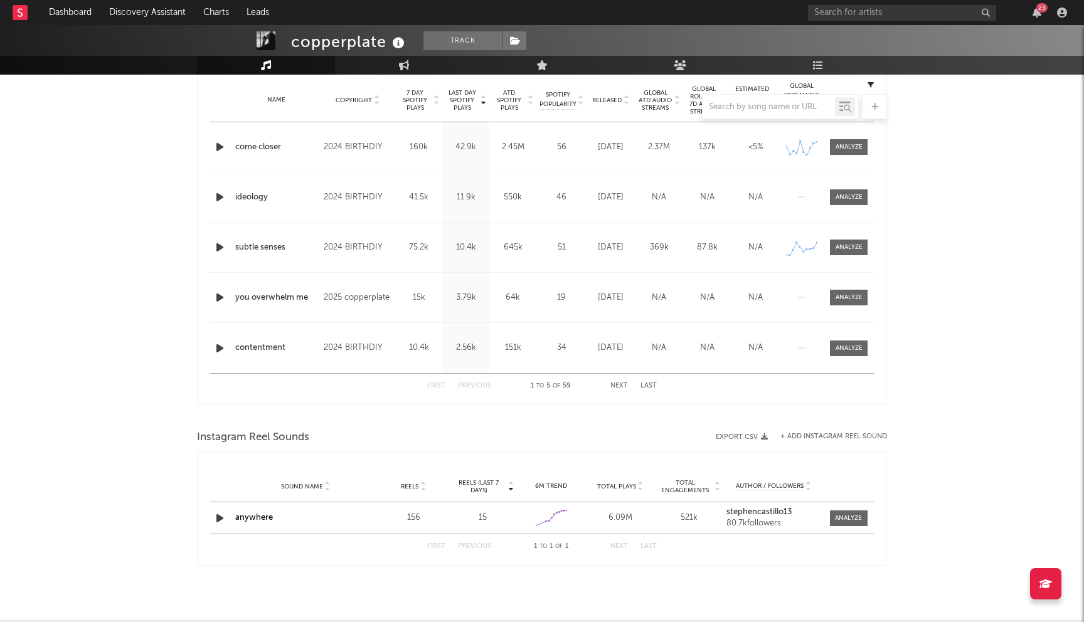
click at [218, 150] on icon "button" at bounding box center [219, 147] width 13 height 16
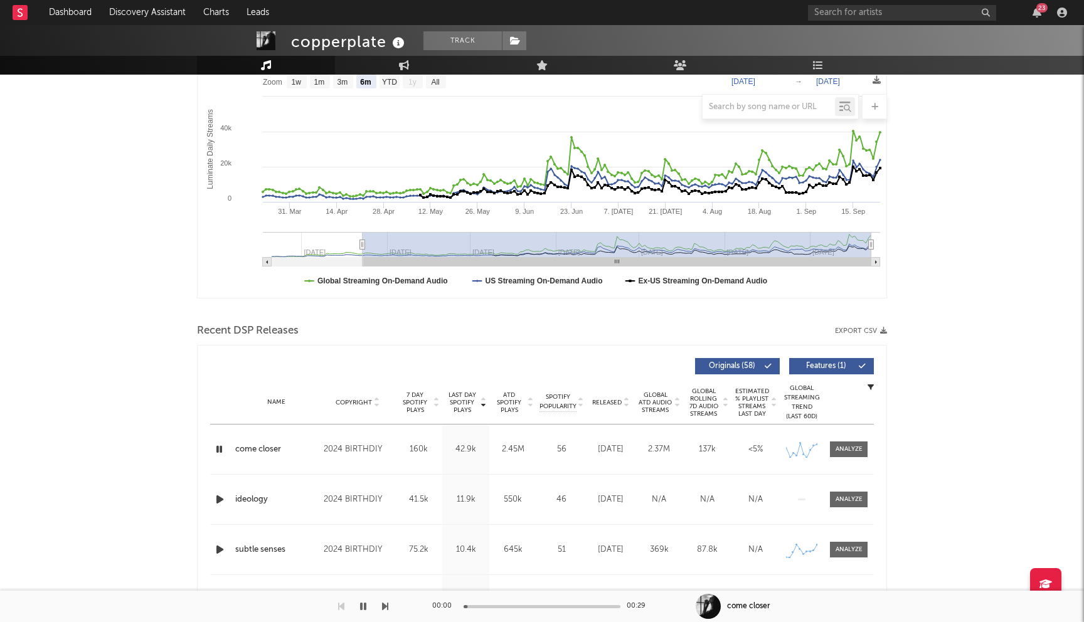
scroll to position [0, 0]
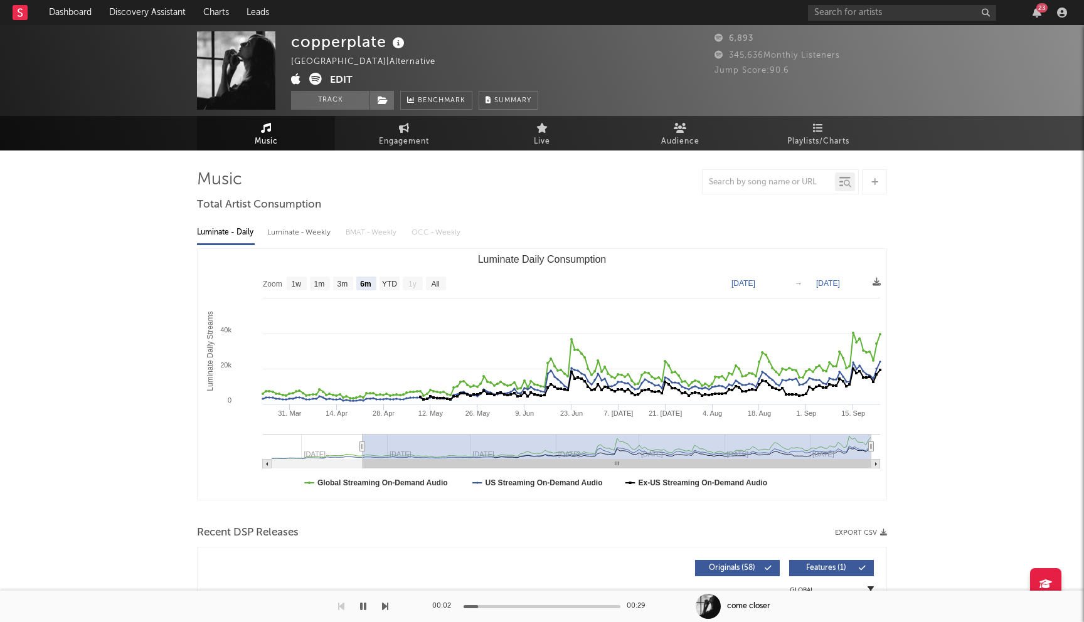
click at [296, 78] on icon at bounding box center [296, 79] width 10 height 13
click at [315, 80] on icon at bounding box center [315, 79] width 13 height 13
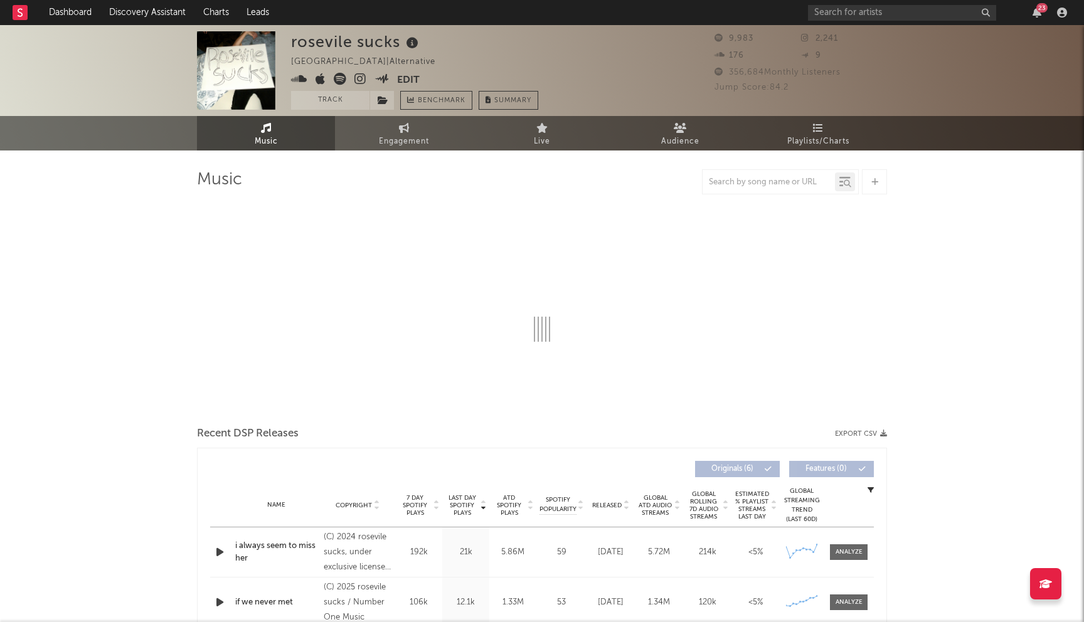
select select "6m"
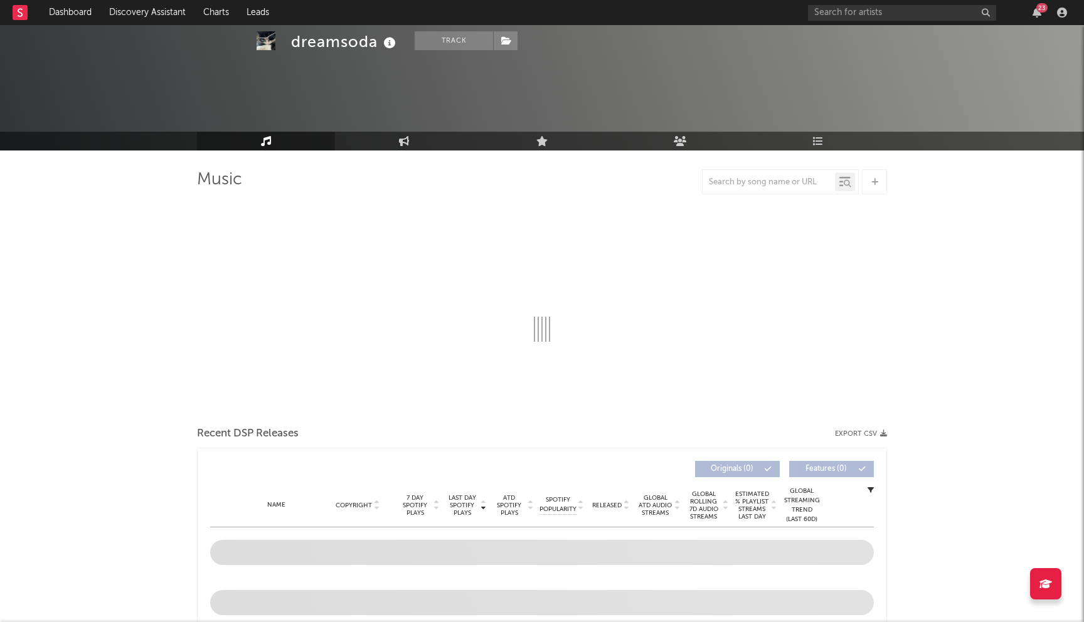
select select "6m"
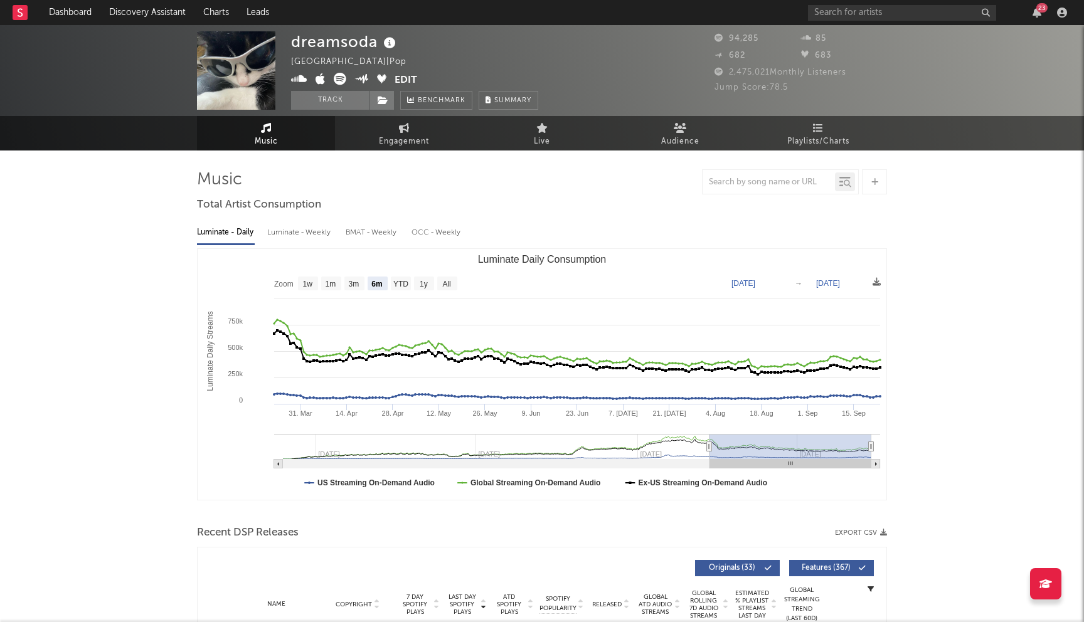
click at [339, 79] on icon at bounding box center [340, 79] width 13 height 13
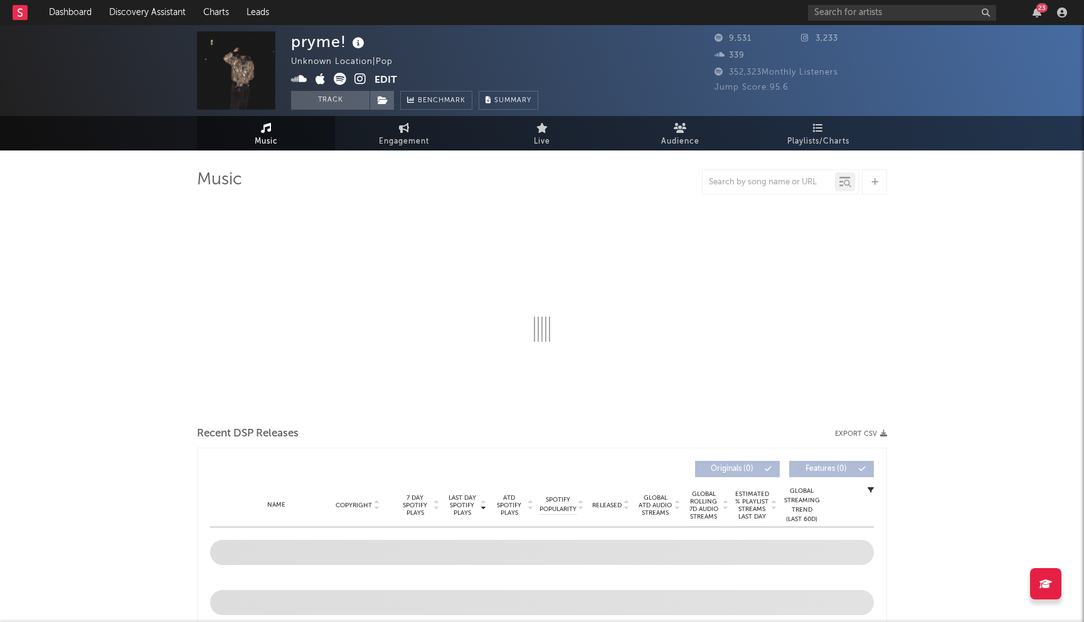
select select "6m"
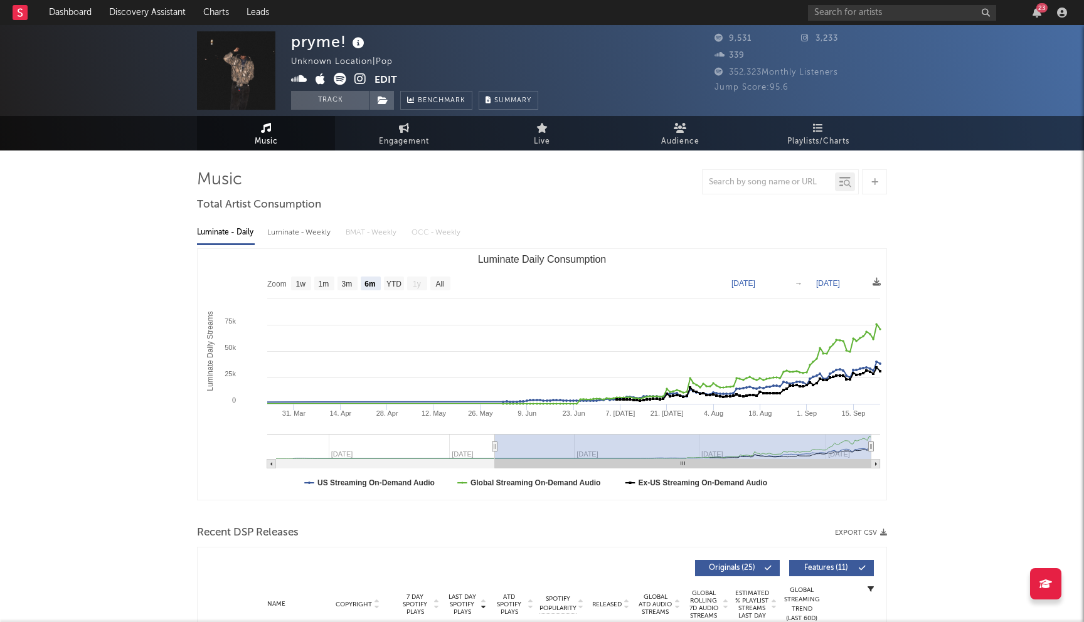
click at [362, 79] on icon at bounding box center [360, 79] width 12 height 13
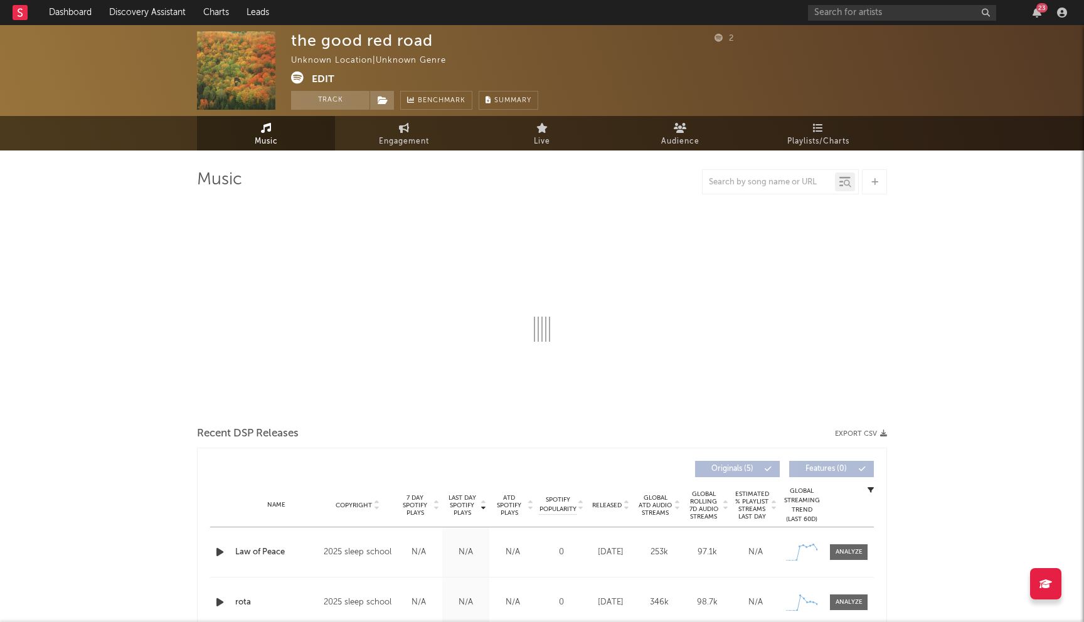
select select "1w"
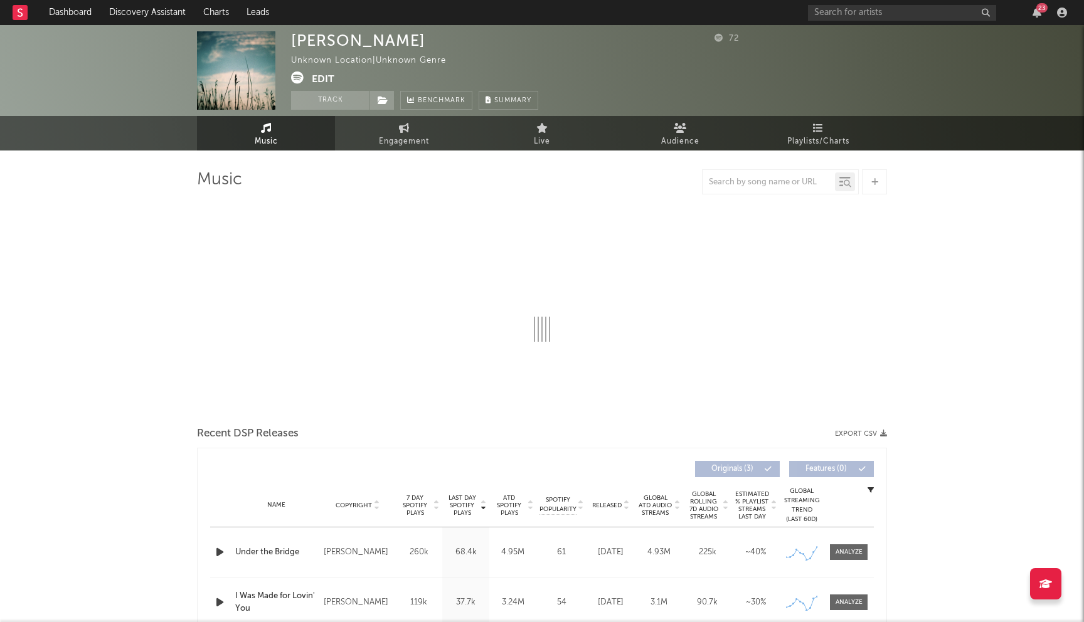
select select "6m"
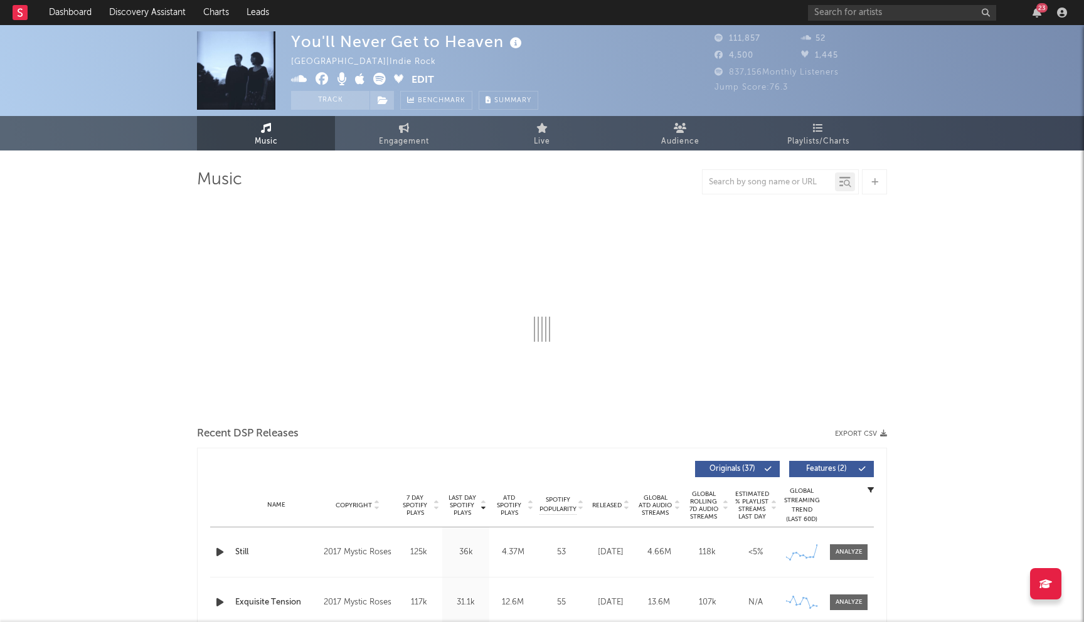
click at [318, 80] on icon at bounding box center [321, 79] width 13 height 13
select select "6m"
